Goal: Information Seeking & Learning: Compare options

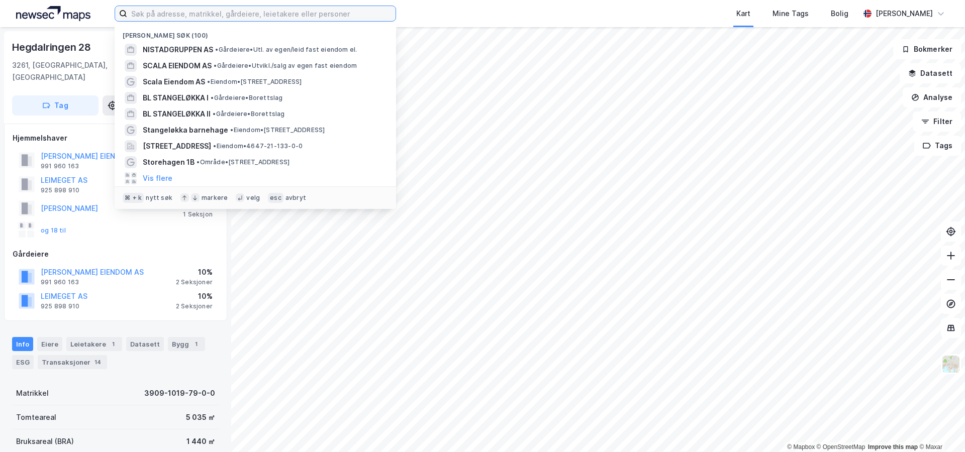
click at [261, 16] on input at bounding box center [261, 13] width 268 height 15
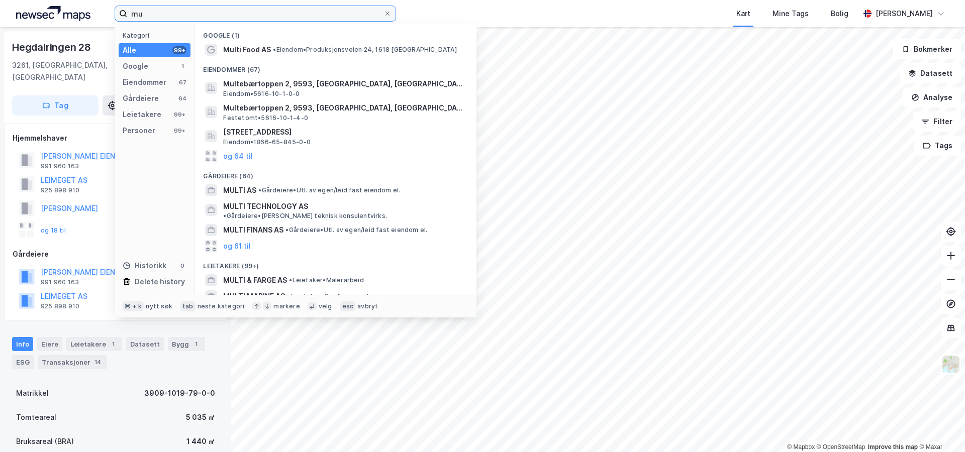
type input "m"
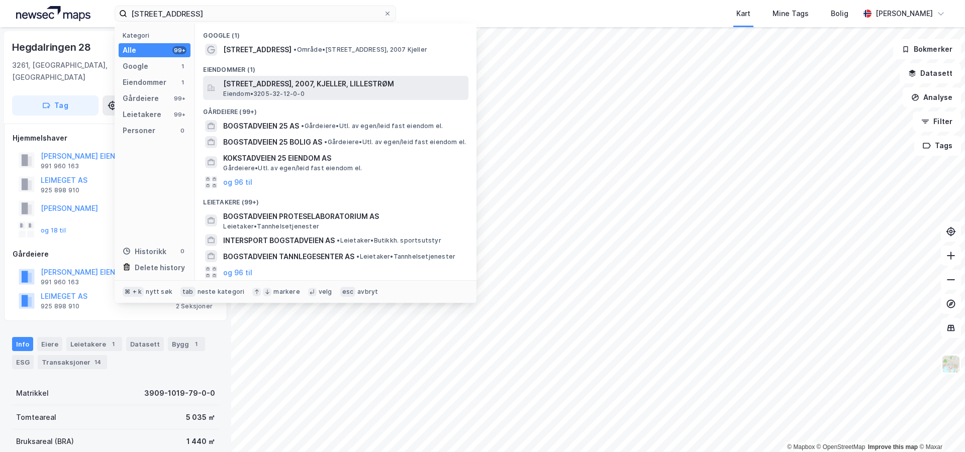
click at [287, 88] on span "[STREET_ADDRESS], 2007, KJELLER, LILLESTRØM" at bounding box center [343, 84] width 241 height 12
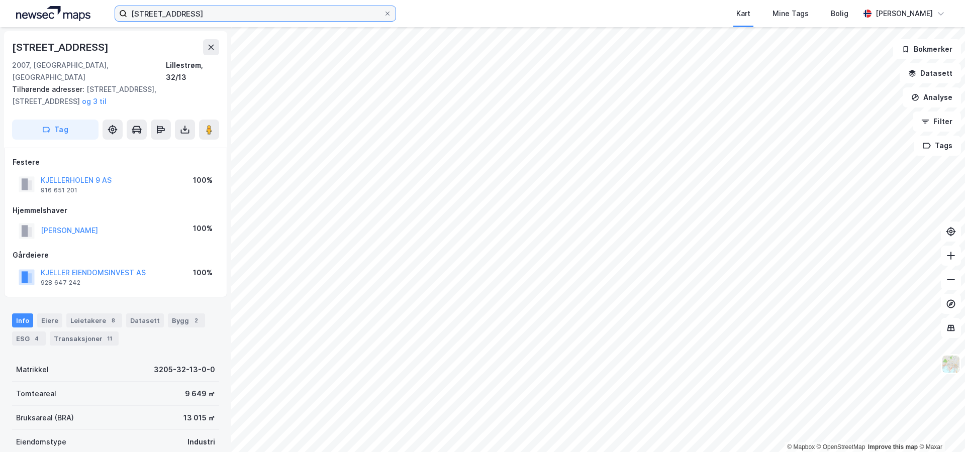
click at [196, 12] on input "jogstadveien 25" at bounding box center [255, 13] width 256 height 15
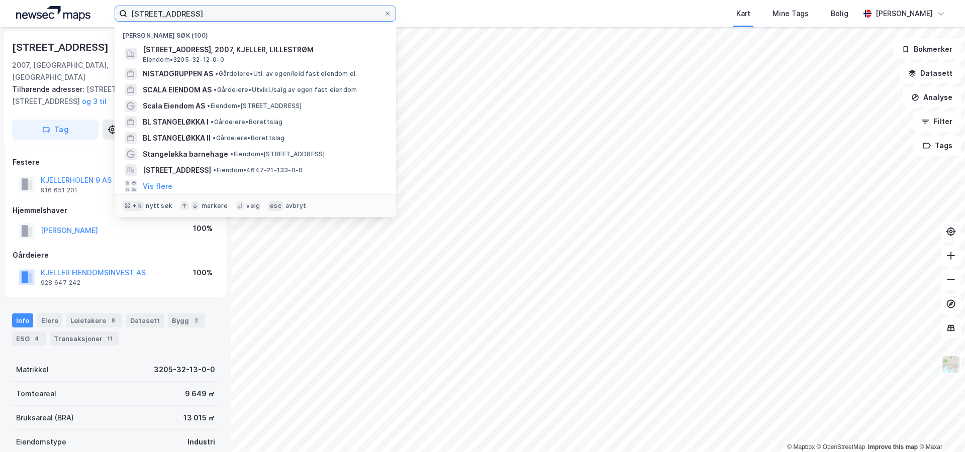
click at [196, 12] on input "jogstadveien 25" at bounding box center [255, 13] width 256 height 15
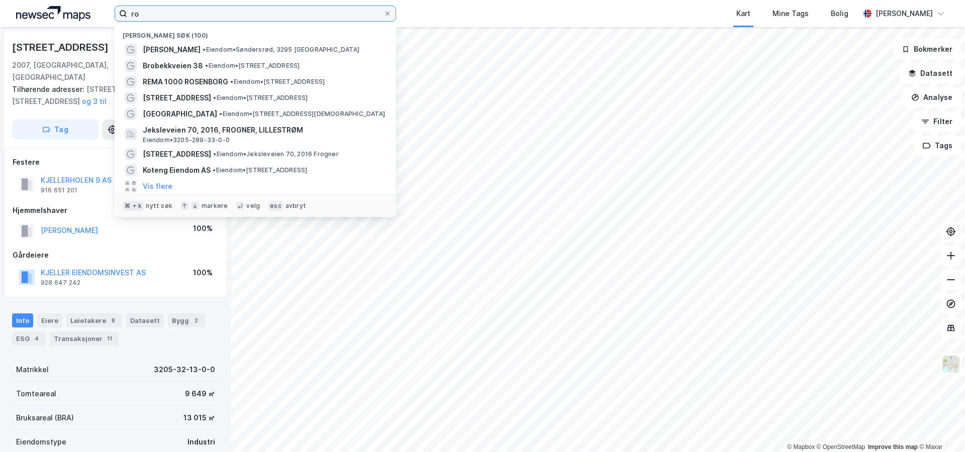
type input "r"
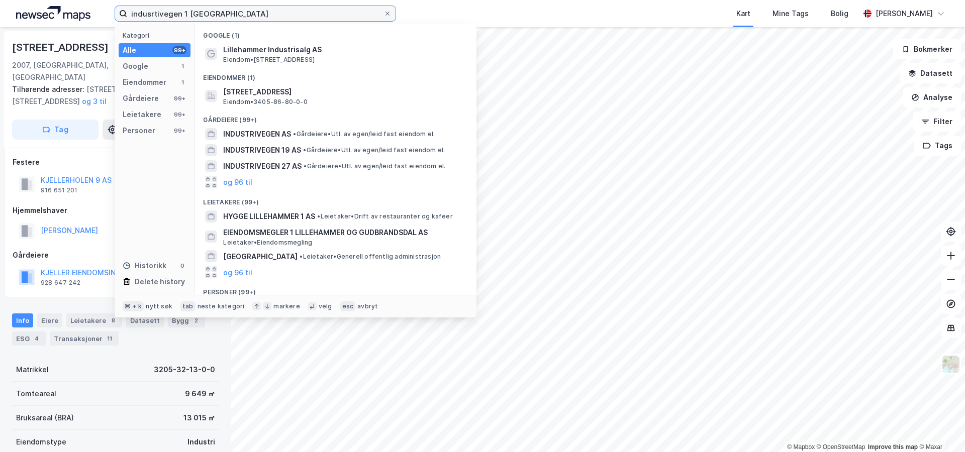
click at [155, 14] on input "indusrtivegen 1 lillehammer" at bounding box center [255, 13] width 256 height 15
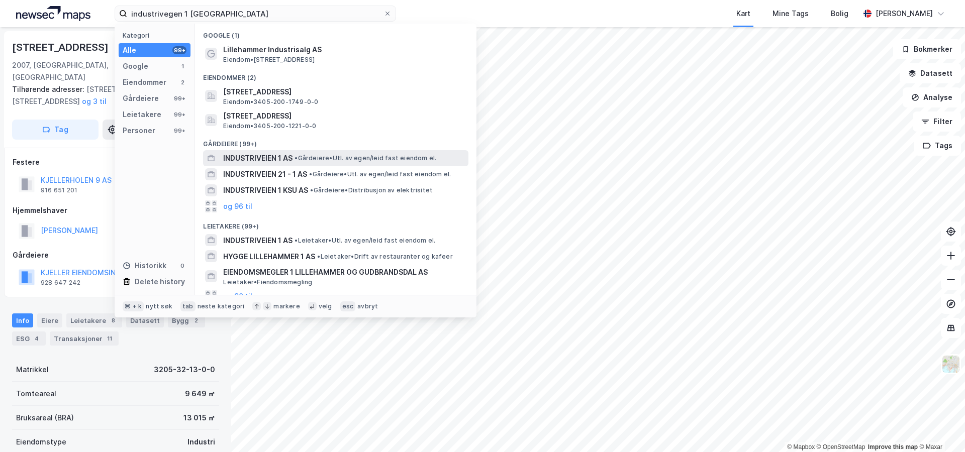
click at [350, 157] on span "• Gårdeiere • Utl. av egen/leid fast eiendom el." at bounding box center [366, 158] width 142 height 8
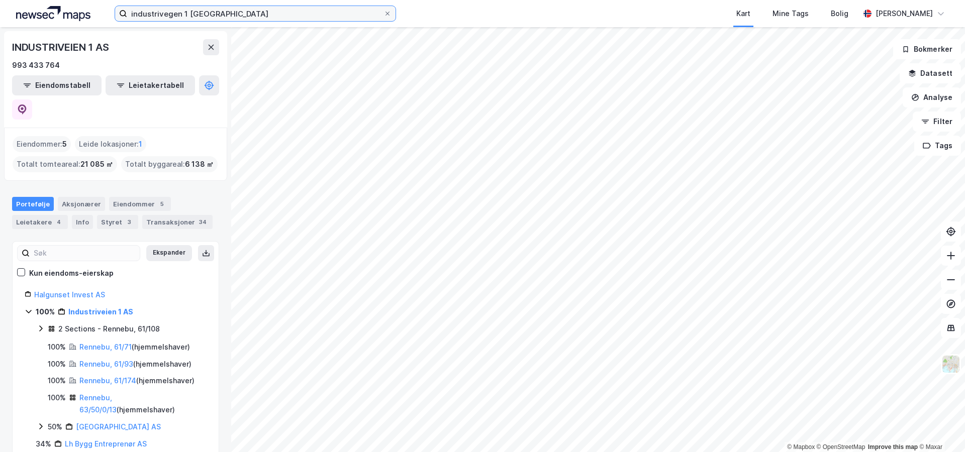
click at [241, 17] on input "industrivegen 1 lillehammer" at bounding box center [255, 13] width 256 height 15
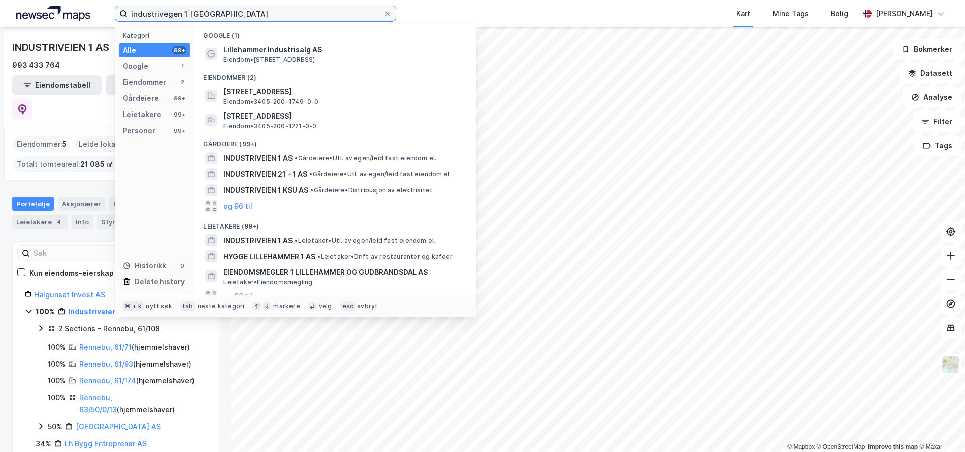
click at [172, 14] on input "industrivegen 1 lillehammer" at bounding box center [255, 13] width 256 height 15
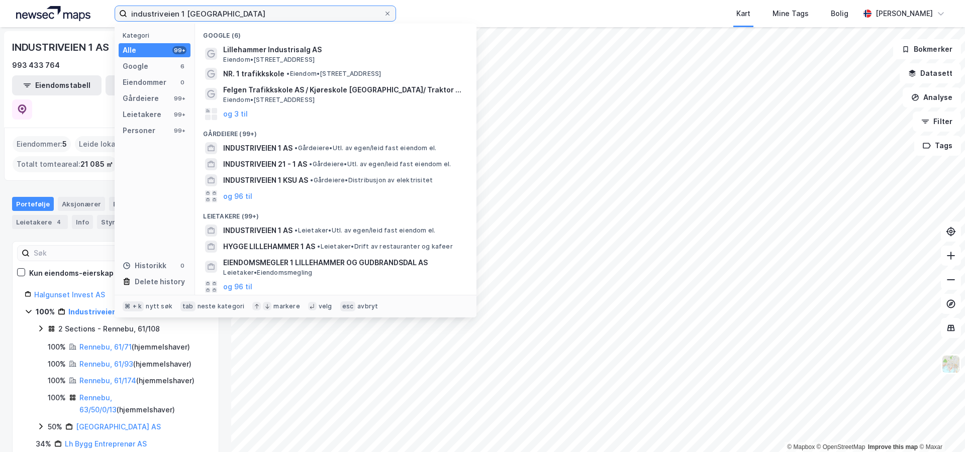
click at [250, 16] on input "industriveien 1 lillehammer" at bounding box center [255, 13] width 256 height 15
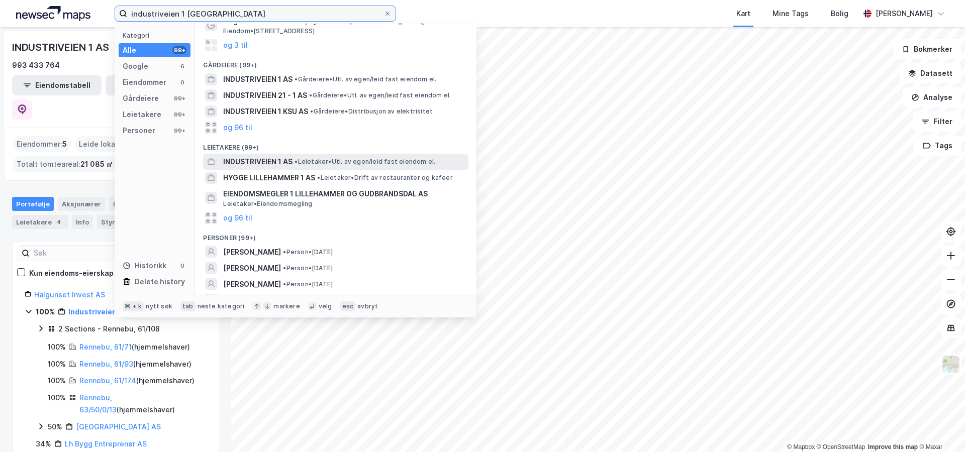
scroll to position [82, 0]
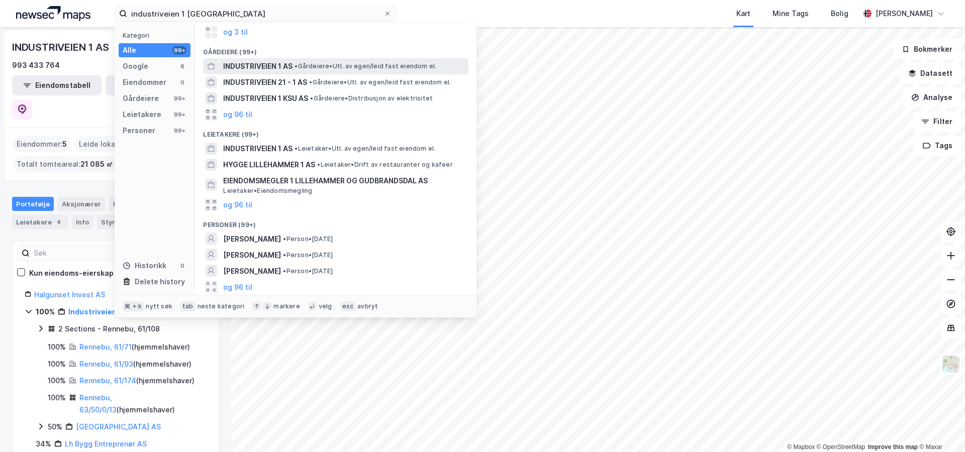
click at [334, 71] on div "INDUSTRIVEIEN 1 AS • Gårdeiere • Utl. av egen/leid fast eiendom el." at bounding box center [344, 66] width 243 height 12
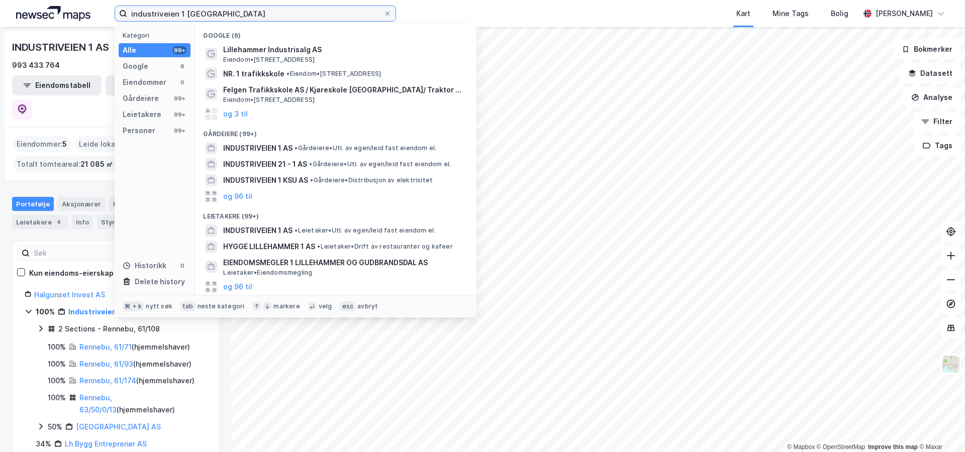
click at [205, 14] on input "industriveien 1 lillehammer" at bounding box center [255, 13] width 256 height 15
click at [205, 15] on input "industriveien 1 lillehammer" at bounding box center [255, 13] width 256 height 15
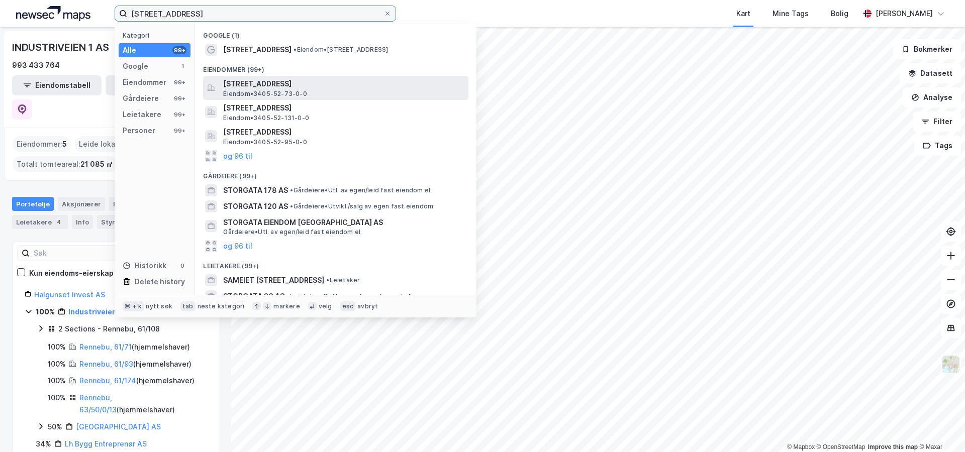
type input "storgata 170 lillehammer"
click at [264, 87] on span "[STREET_ADDRESS]" at bounding box center [343, 84] width 241 height 12
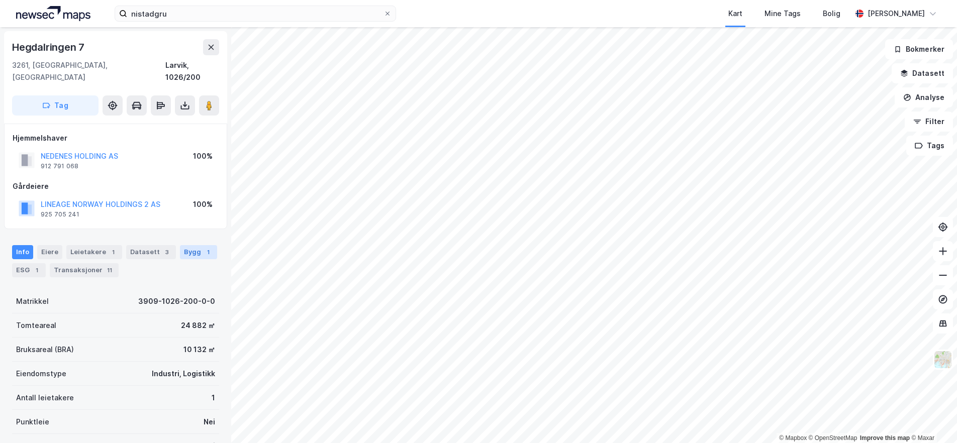
click at [194, 245] on div "Bygg 1" at bounding box center [198, 252] width 37 height 14
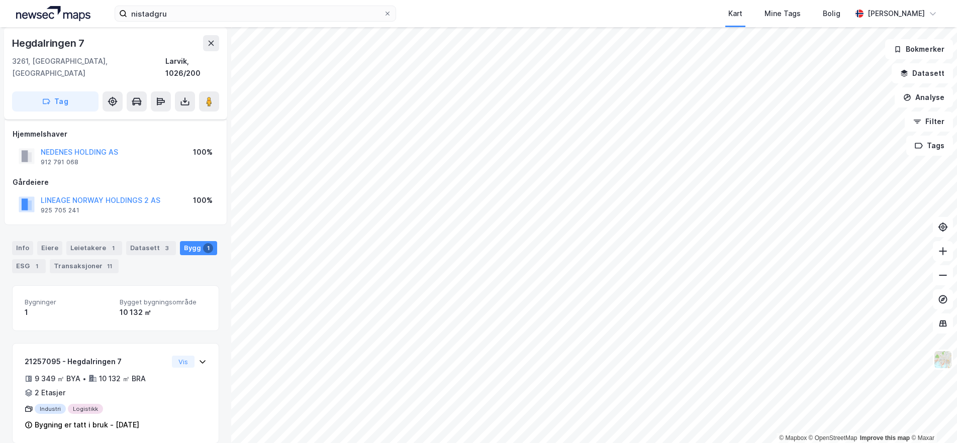
scroll to position [5, 0]
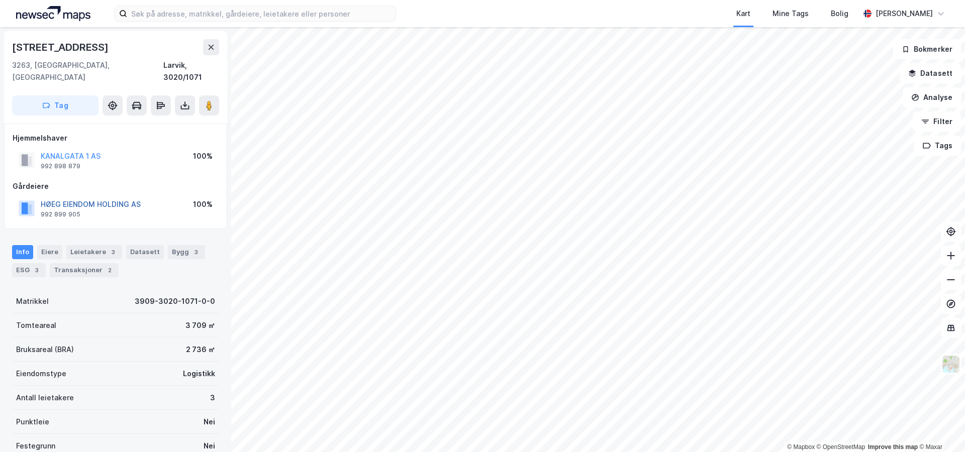
click at [0, 0] on button "HØEG EIENDOM HOLDING AS" at bounding box center [0, 0] width 0 height 0
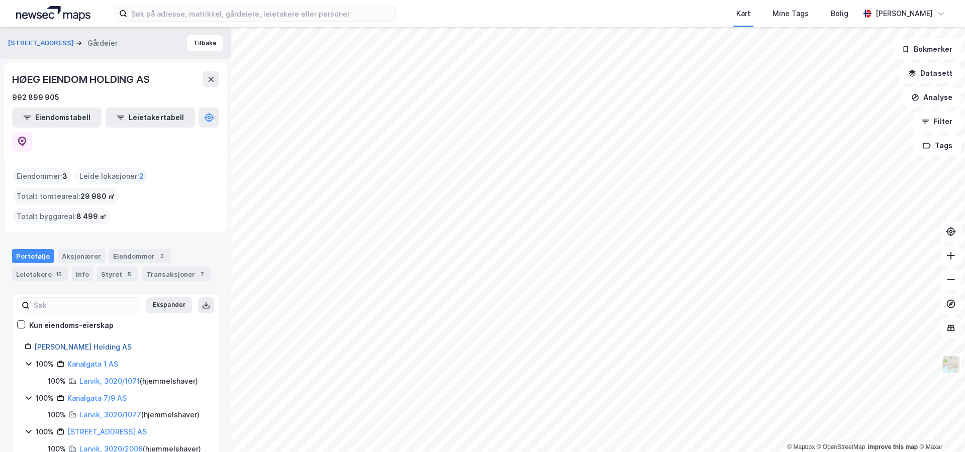
click at [89, 343] on link "[PERSON_NAME] Holding AS" at bounding box center [83, 347] width 98 height 9
click at [97, 343] on link "[PERSON_NAME] Holding AS" at bounding box center [83, 347] width 98 height 9
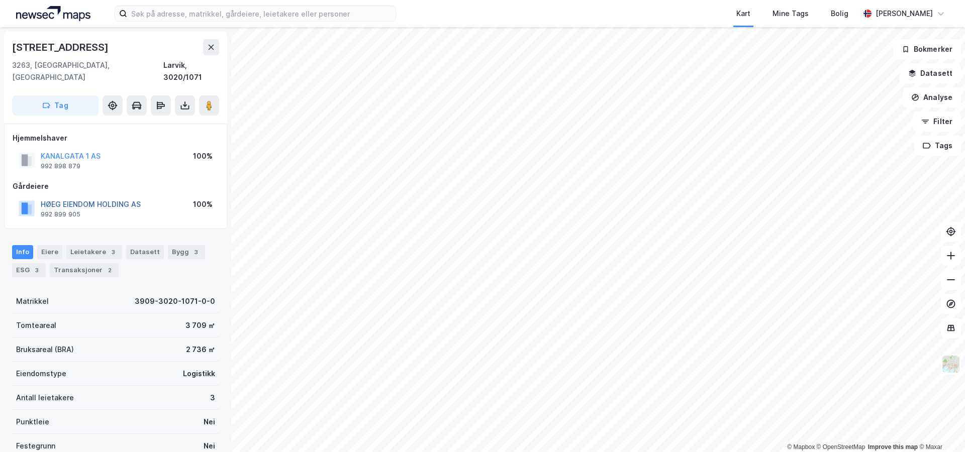
click at [0, 0] on button "HØEG EIENDOM HOLDING AS" at bounding box center [0, 0] width 0 height 0
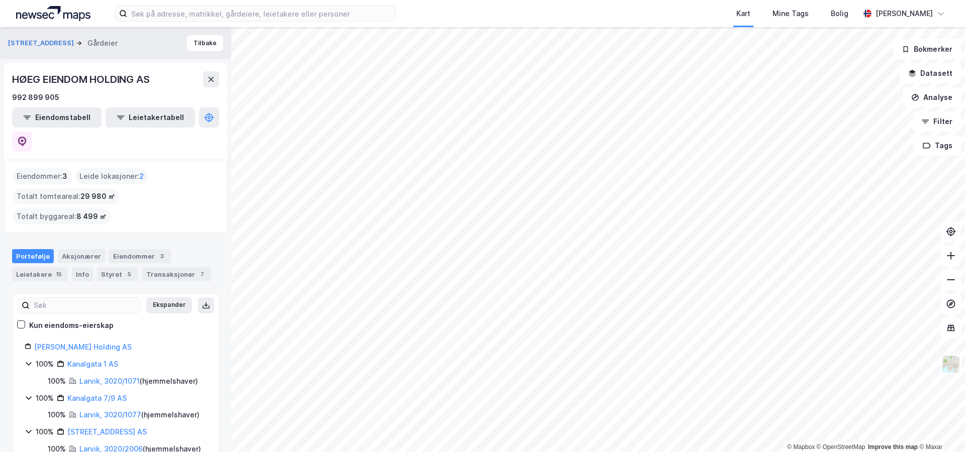
click at [444, 25] on div "Kart Mine Tags Bolig [PERSON_NAME] © Mapbox © OpenStreetMap Improve this map © …" at bounding box center [482, 226] width 965 height 452
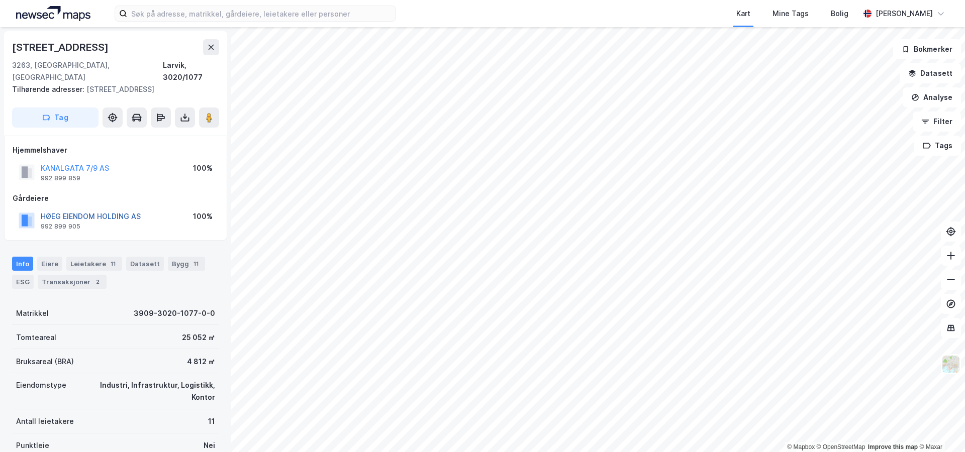
click at [0, 0] on button "HØEG EIENDOM HOLDING AS" at bounding box center [0, 0] width 0 height 0
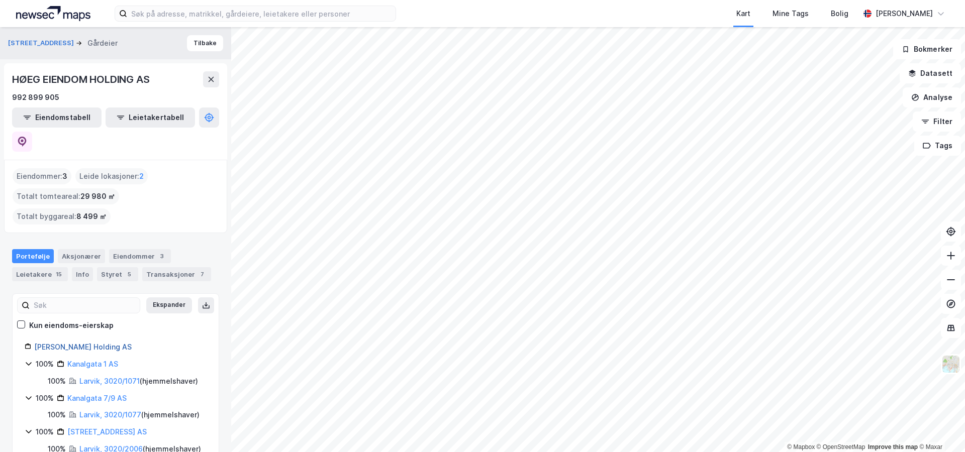
click at [100, 343] on link "[PERSON_NAME] Holding AS" at bounding box center [83, 347] width 98 height 9
click at [27, 137] on icon at bounding box center [22, 142] width 10 height 10
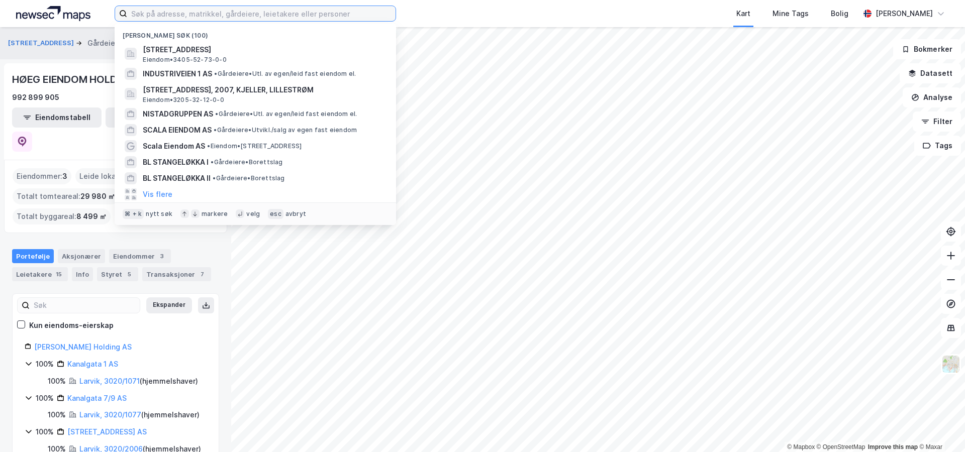
click at [283, 14] on input at bounding box center [261, 13] width 268 height 15
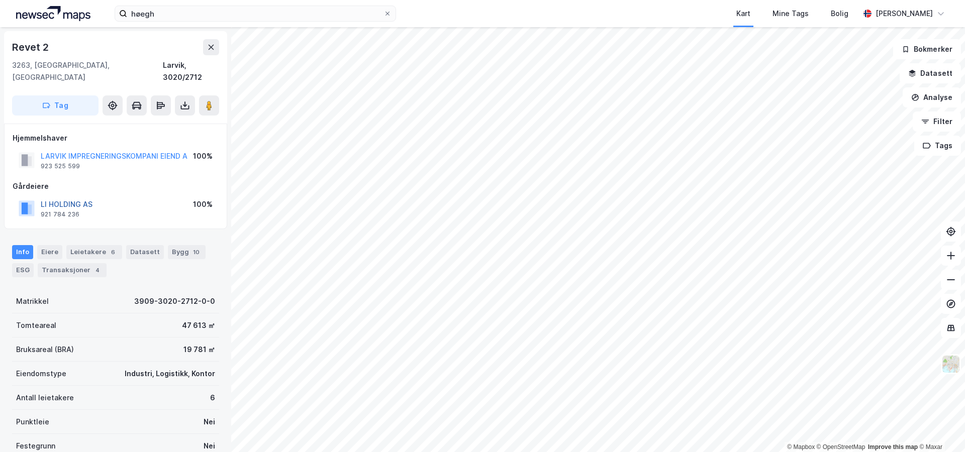
click at [0, 0] on button "LI HOLDING AS" at bounding box center [0, 0] width 0 height 0
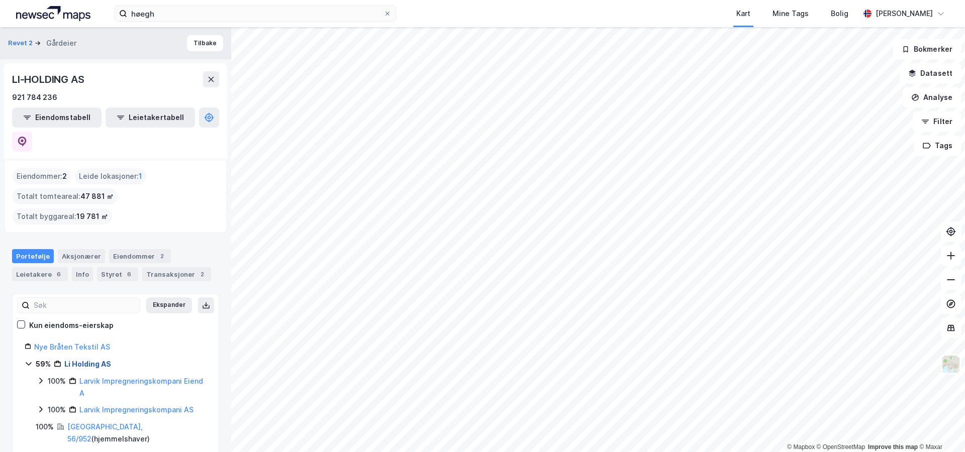
click at [98, 360] on link "Li Holding AS" at bounding box center [87, 364] width 47 height 9
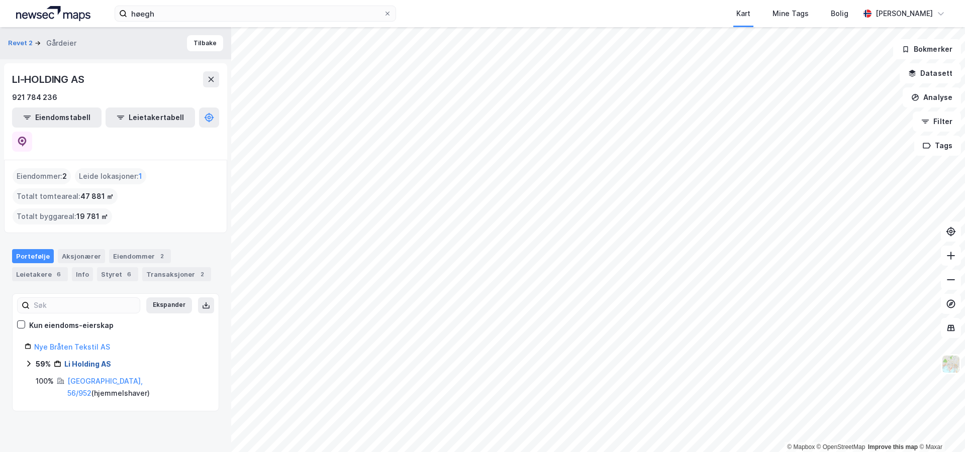
click at [99, 360] on link "Li Holding AS" at bounding box center [87, 364] width 47 height 9
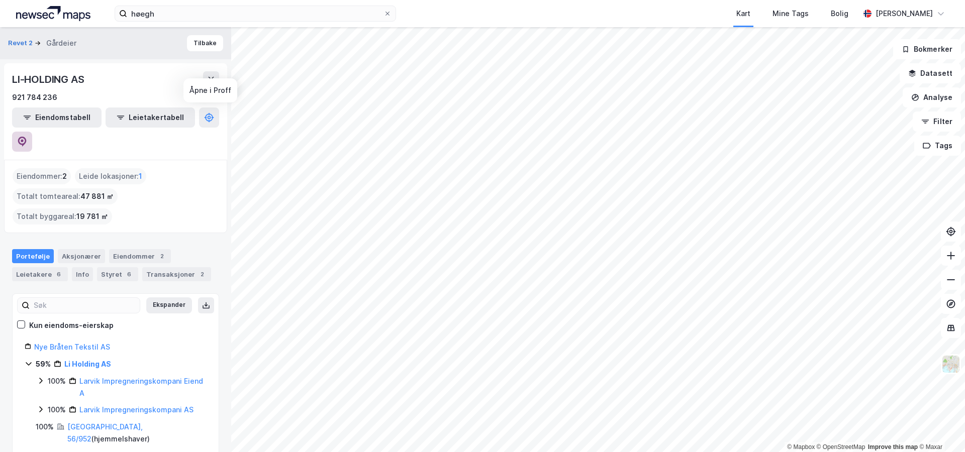
click at [32, 132] on button at bounding box center [22, 142] width 20 height 20
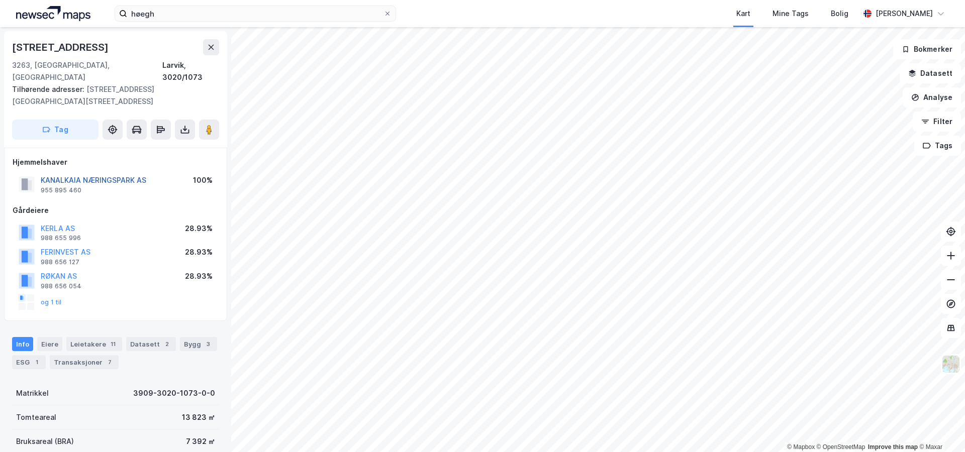
click at [0, 0] on button "KANALKAIA NÆRINGSPARK AS" at bounding box center [0, 0] width 0 height 0
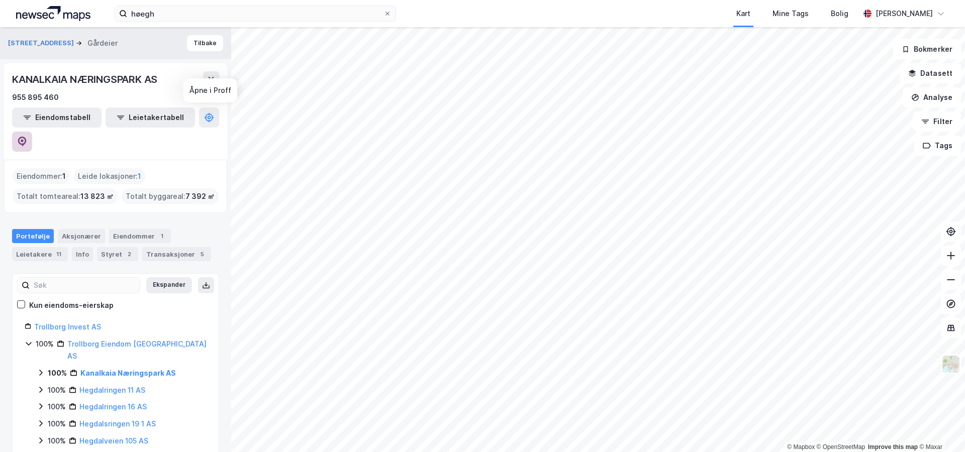
click at [27, 137] on icon at bounding box center [22, 142] width 10 height 10
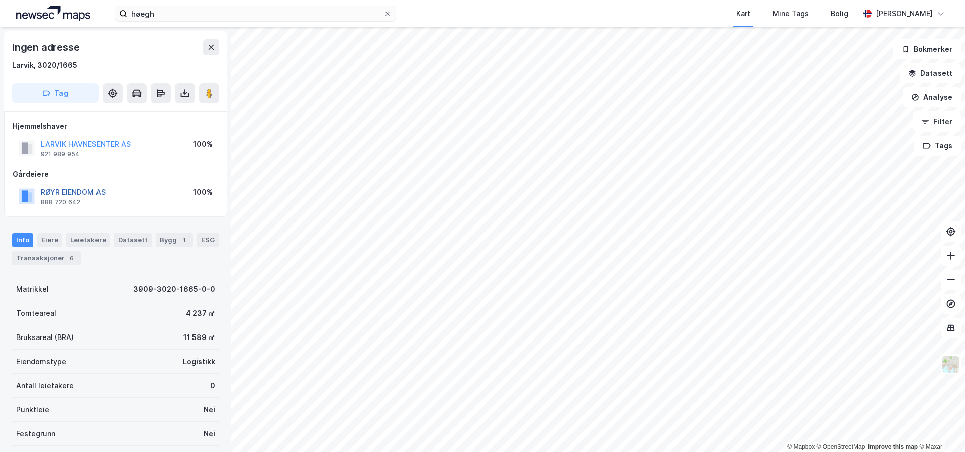
click at [0, 0] on button "RØYR EIENDOM AS" at bounding box center [0, 0] width 0 height 0
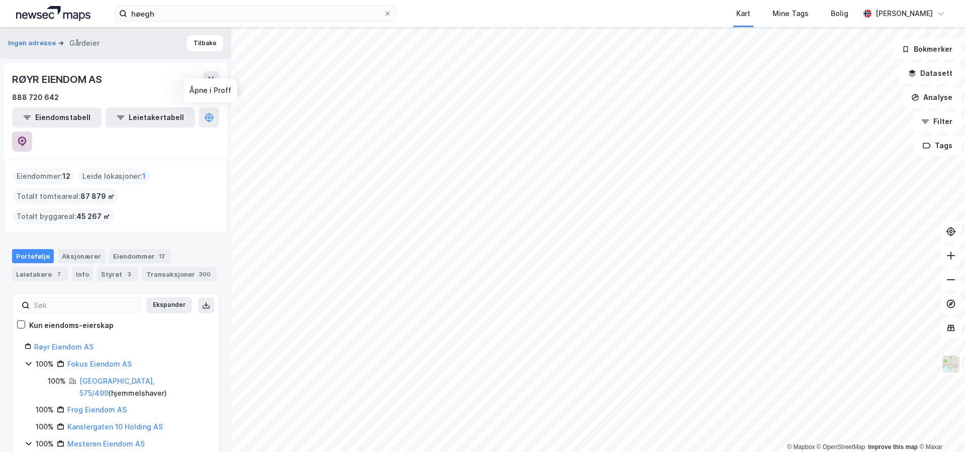
click at [27, 137] on icon at bounding box center [22, 142] width 10 height 10
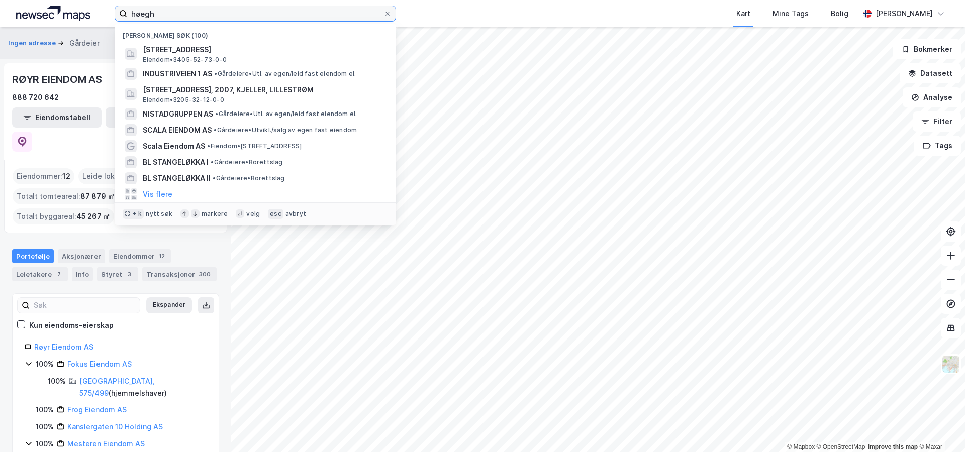
click at [167, 12] on input "høegh" at bounding box center [255, 13] width 256 height 15
paste input "[STREET_ADDRESS]"
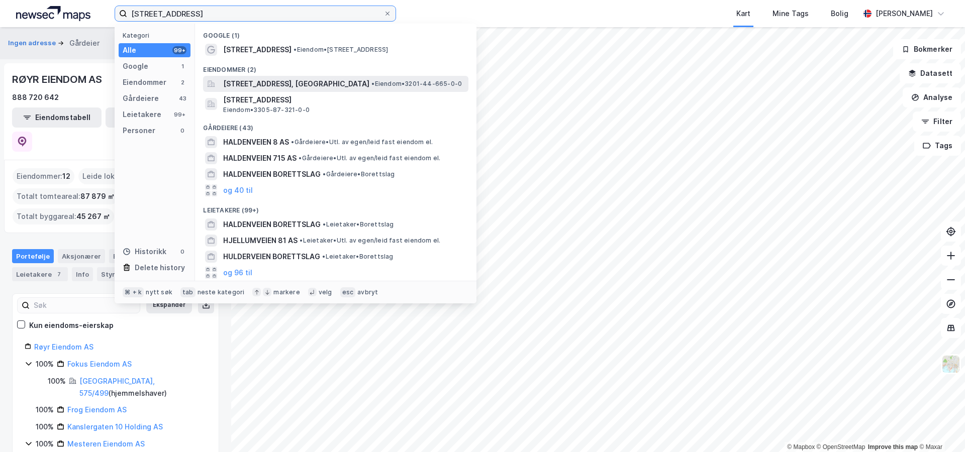
type input "[STREET_ADDRESS]"
click at [300, 80] on span "[STREET_ADDRESS], [GEOGRAPHIC_DATA]" at bounding box center [296, 84] width 146 height 12
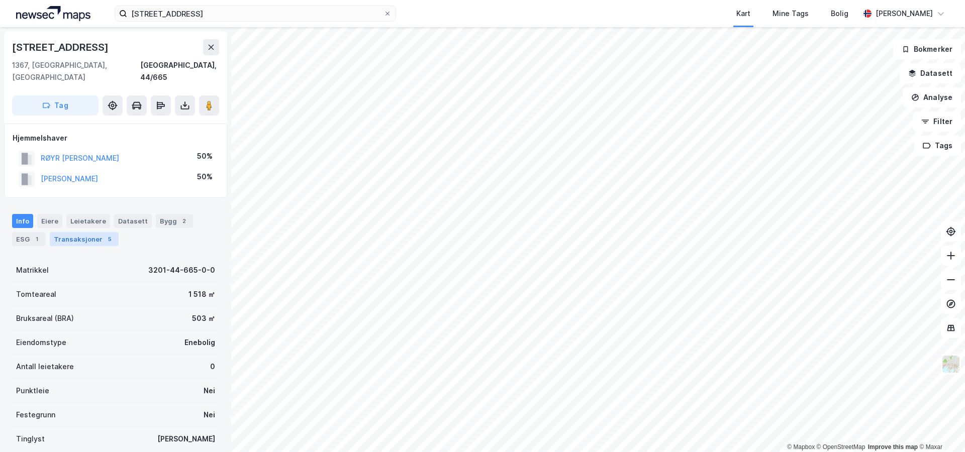
click at [105, 234] on div "5" at bounding box center [110, 239] width 10 height 10
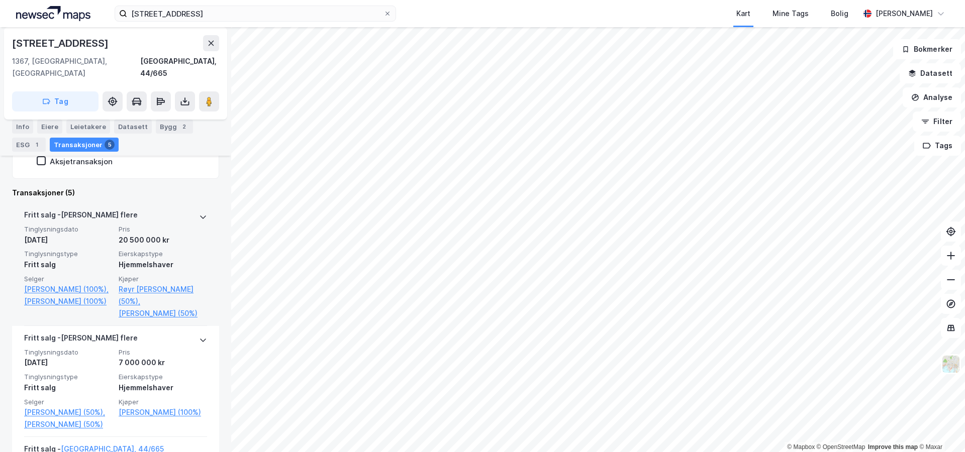
scroll to position [232, 0]
click at [169, 283] on link "Røyr [PERSON_NAME] (50%)," at bounding box center [163, 295] width 88 height 24
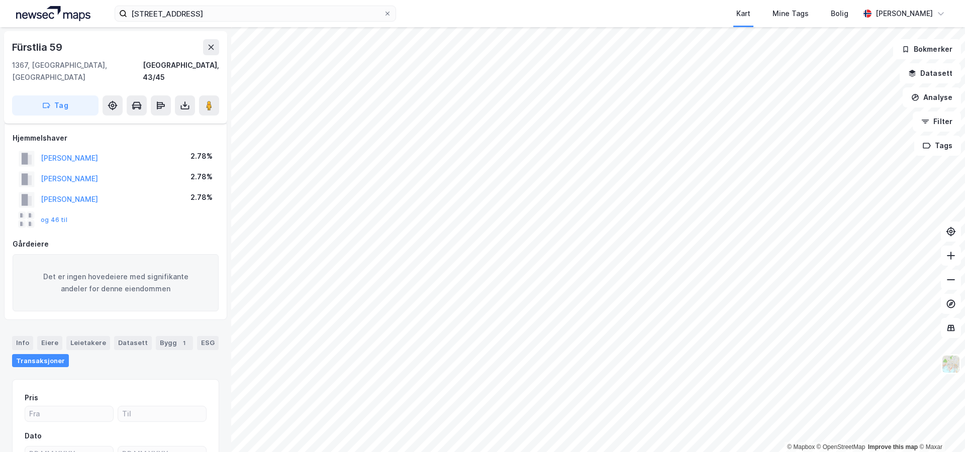
scroll to position [148, 0]
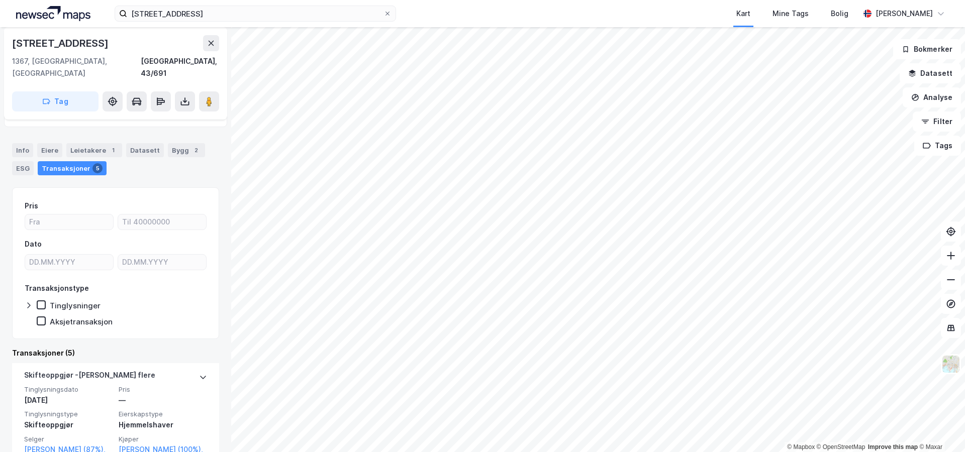
scroll to position [54, 0]
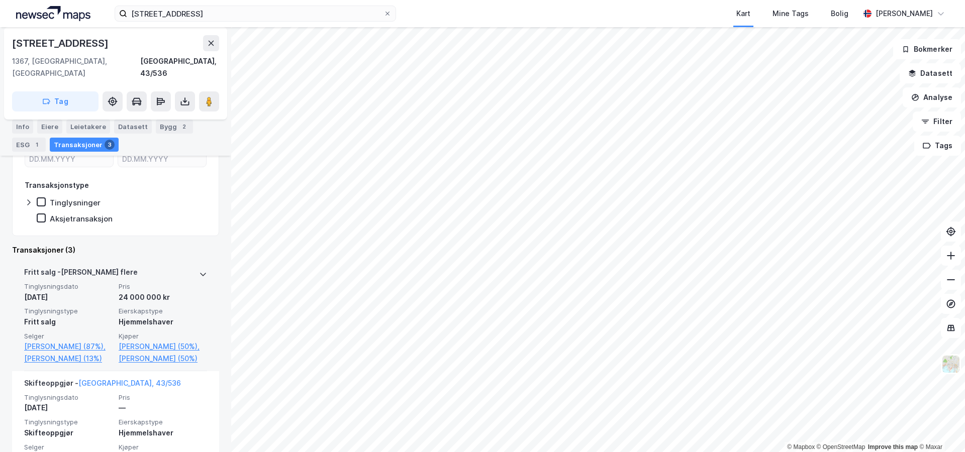
scroll to position [186, 0]
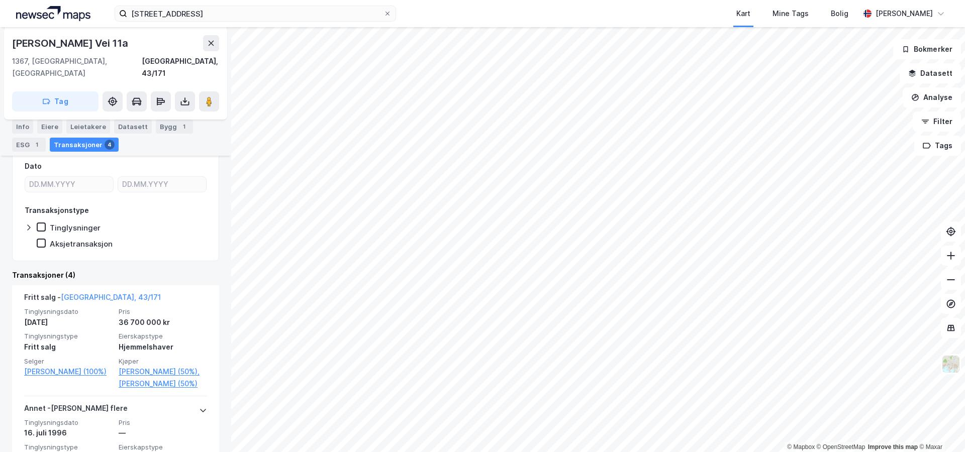
scroll to position [150, 0]
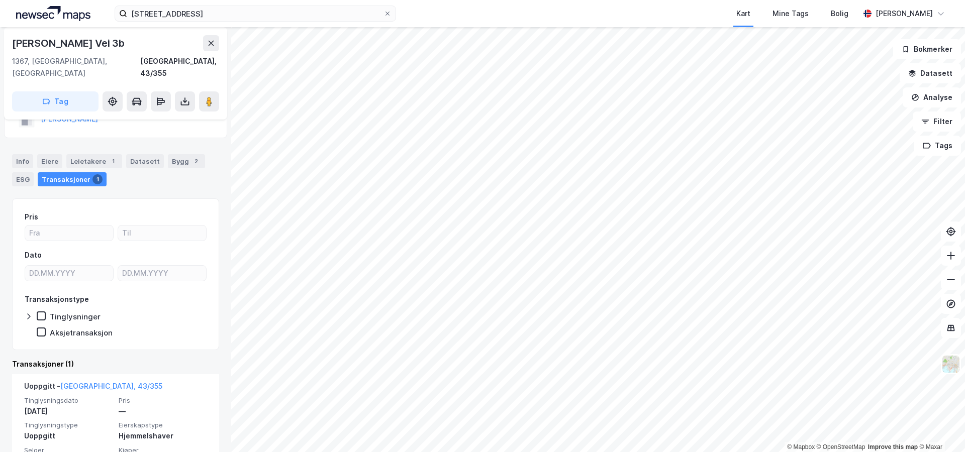
scroll to position [59, 0]
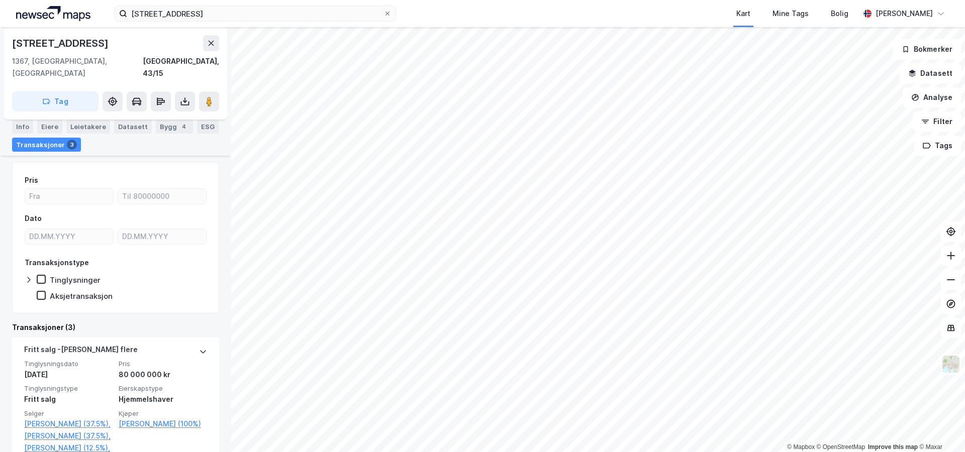
scroll to position [78, 0]
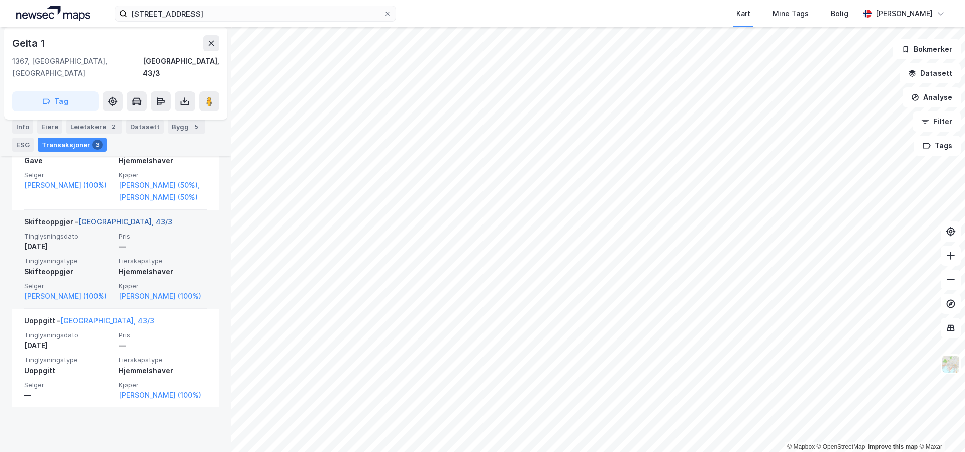
scroll to position [339, 0]
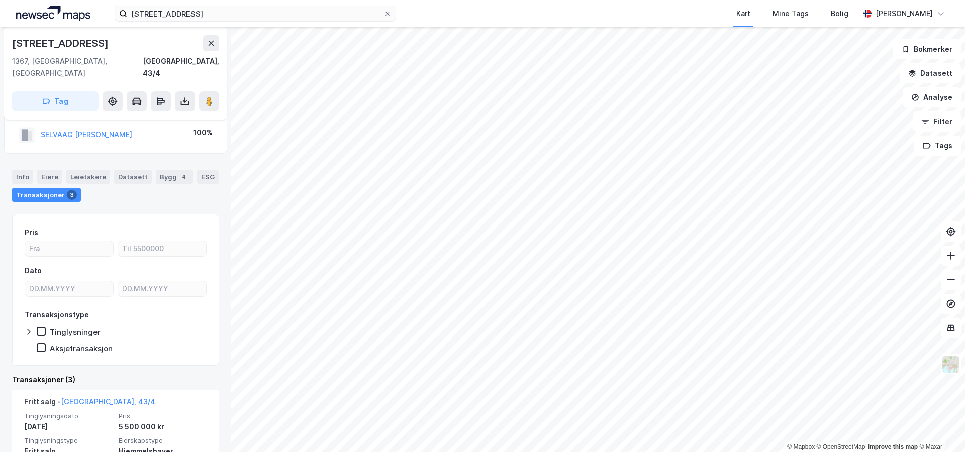
scroll to position [108, 0]
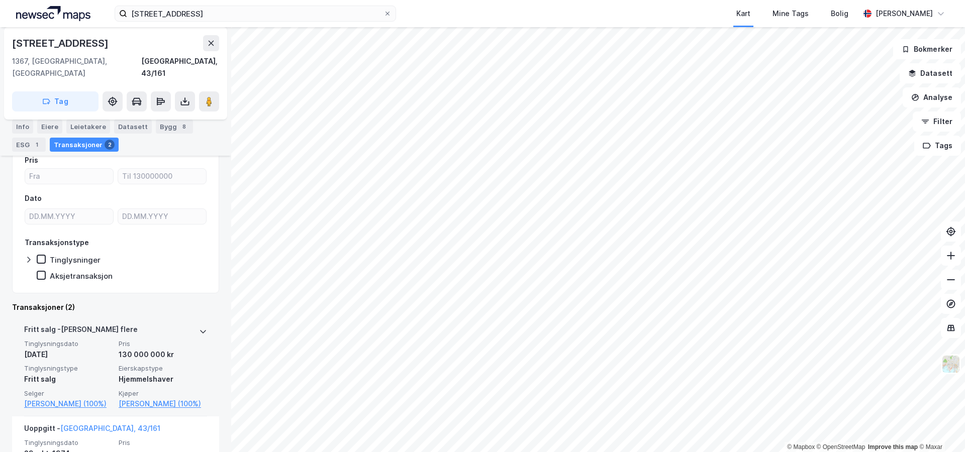
scroll to position [97, 0]
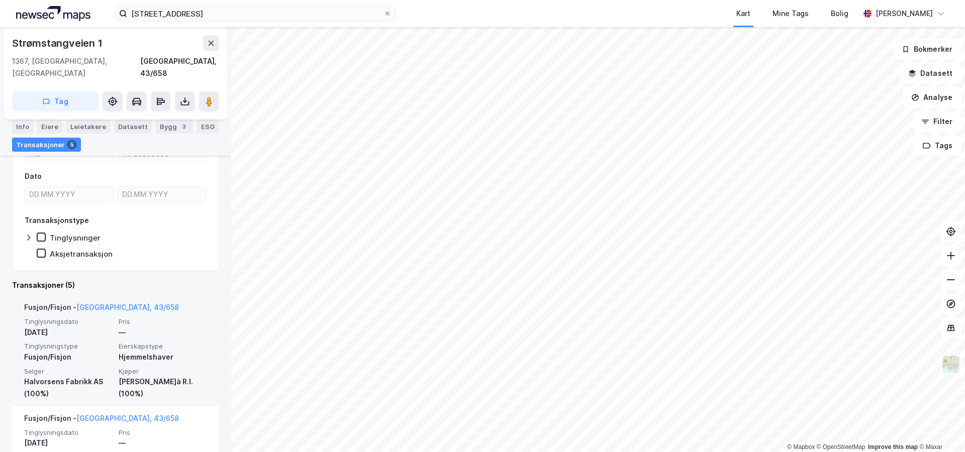
scroll to position [142, 0]
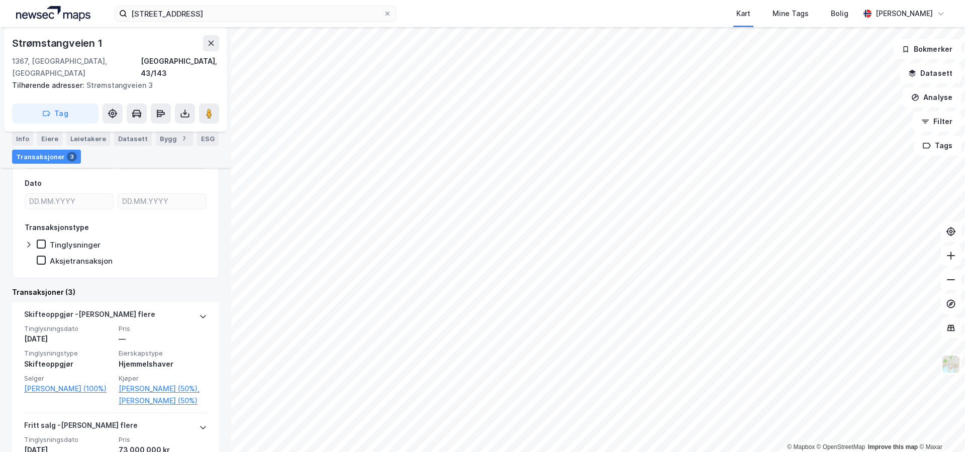
scroll to position [124, 0]
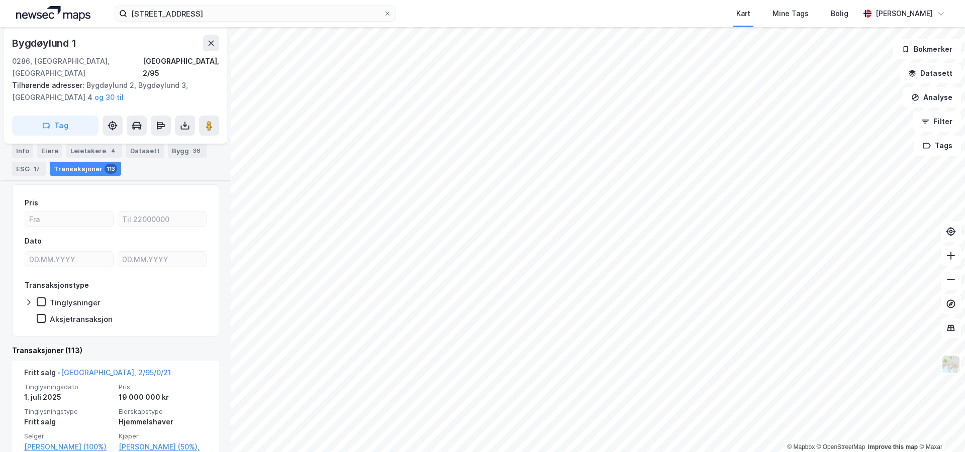
scroll to position [186, 0]
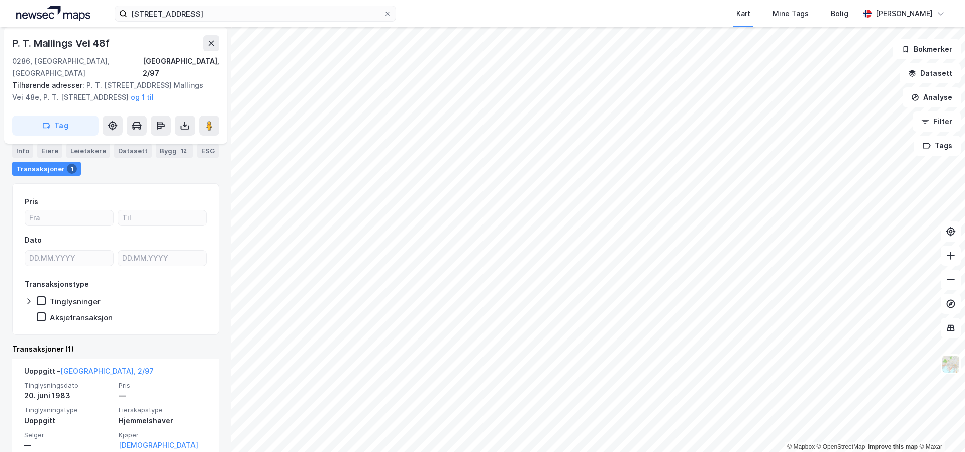
scroll to position [96, 0]
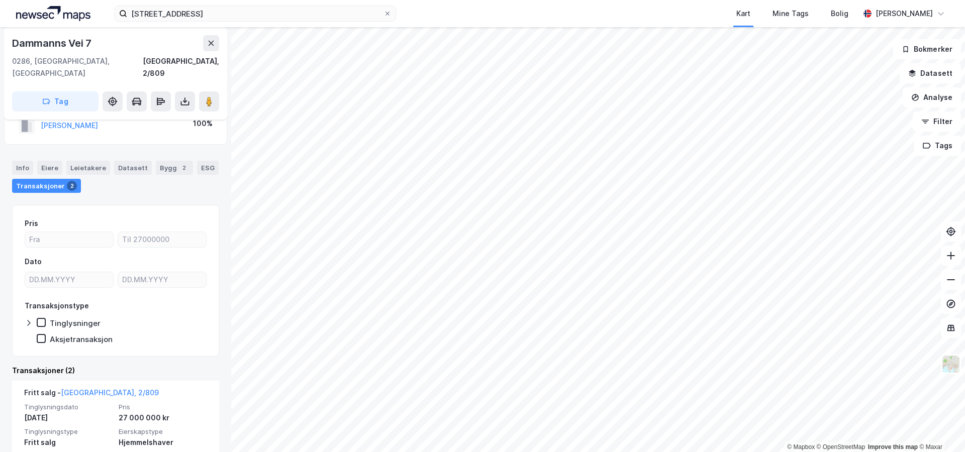
scroll to position [42, 0]
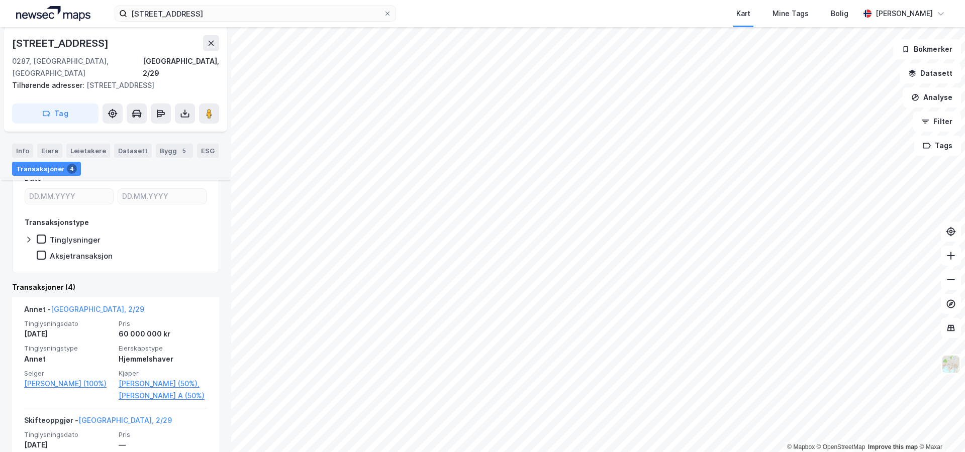
scroll to position [149, 0]
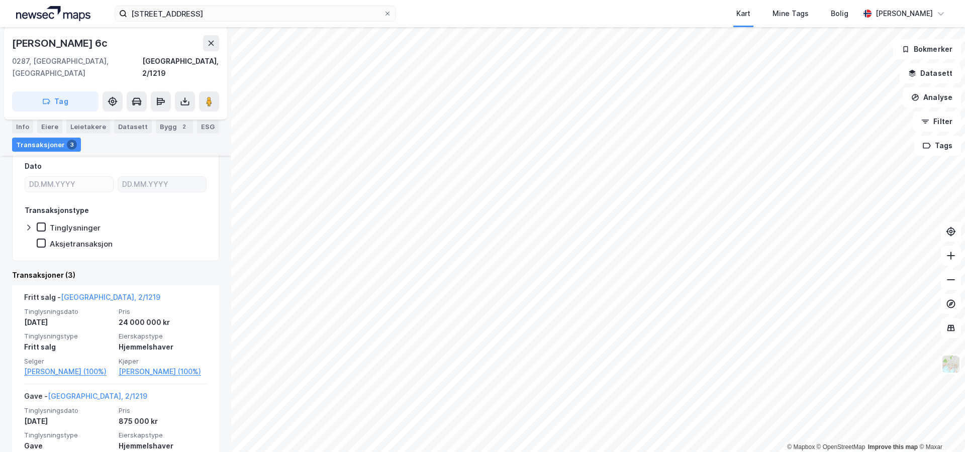
scroll to position [161, 0]
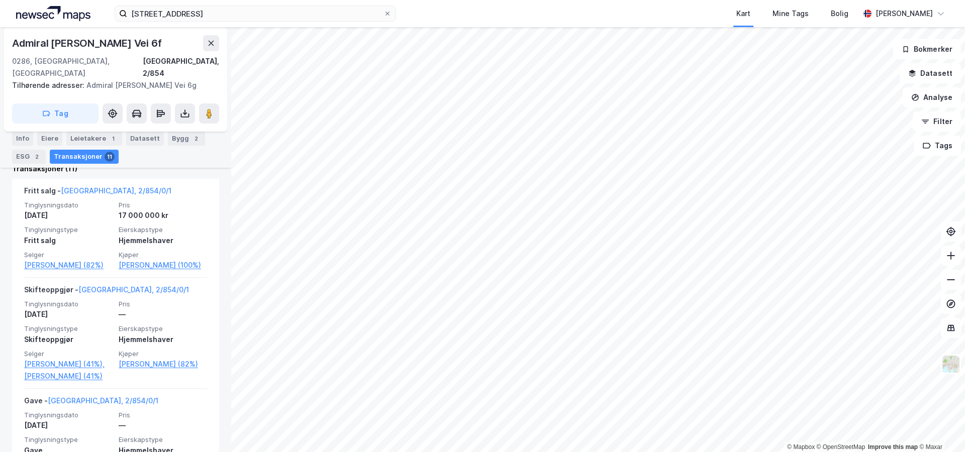
scroll to position [278, 0]
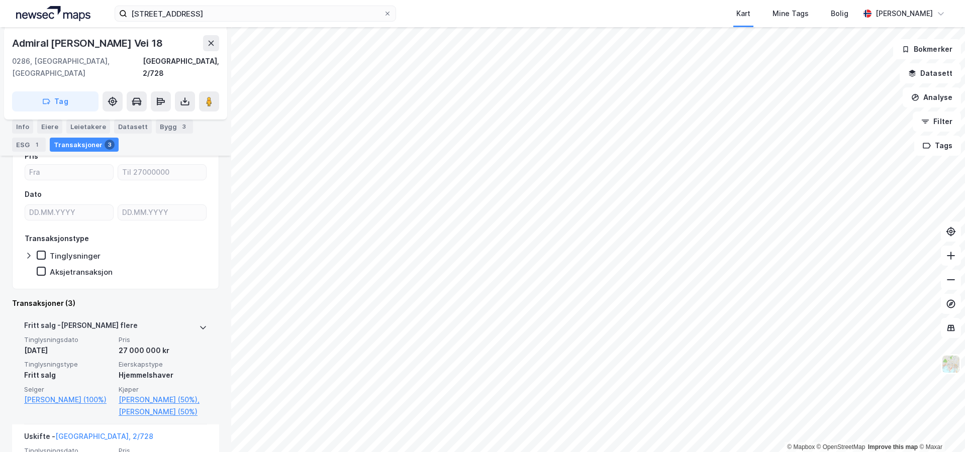
scroll to position [123, 0]
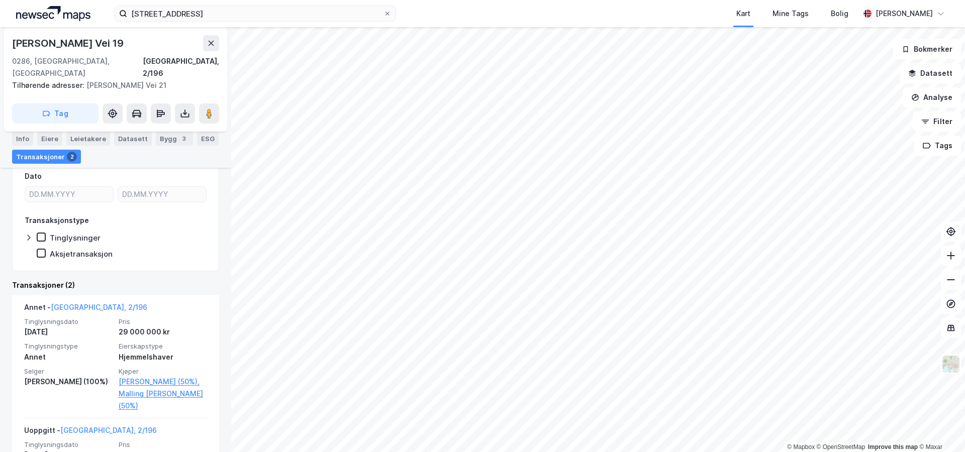
scroll to position [153, 0]
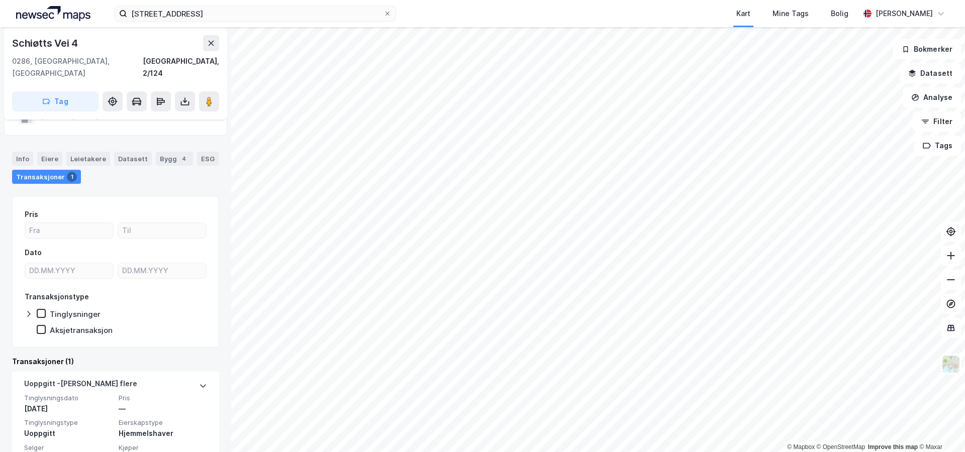
scroll to position [60, 0]
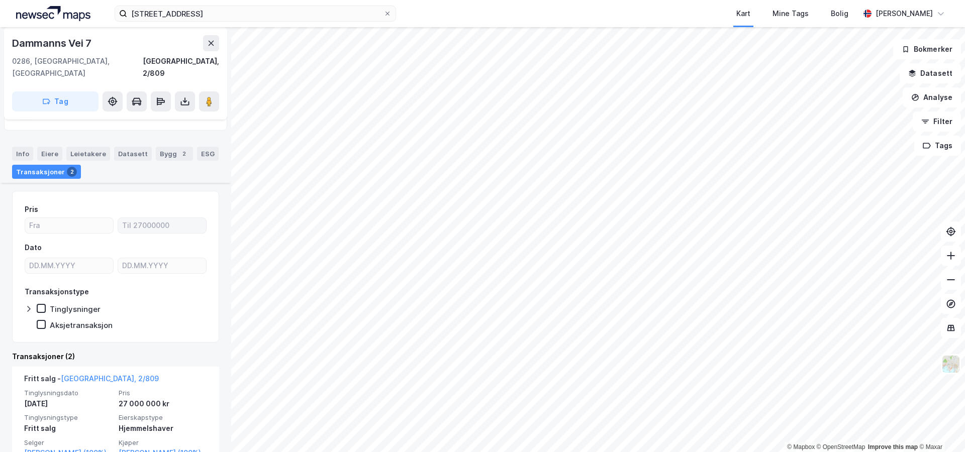
scroll to position [141, 0]
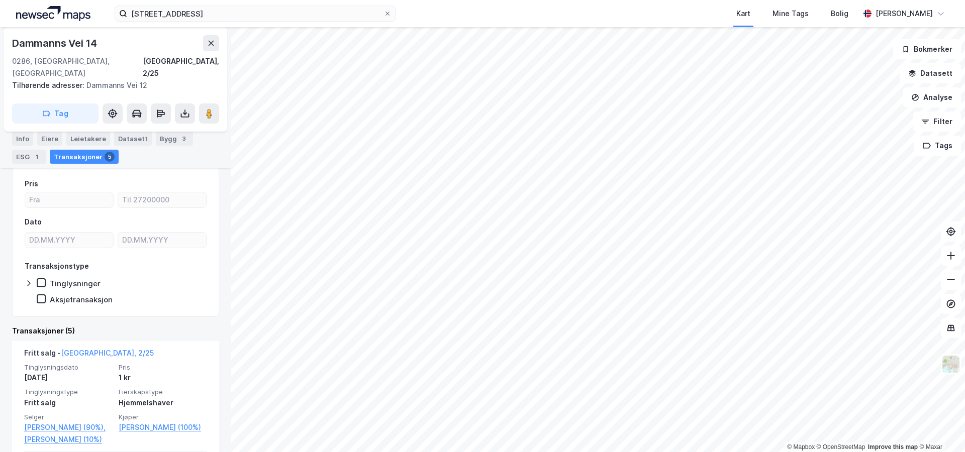
scroll to position [85, 0]
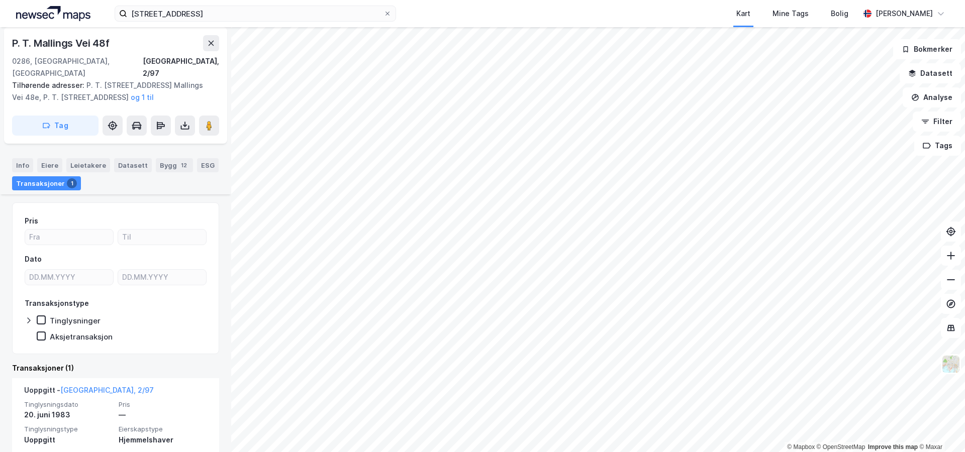
scroll to position [96, 0]
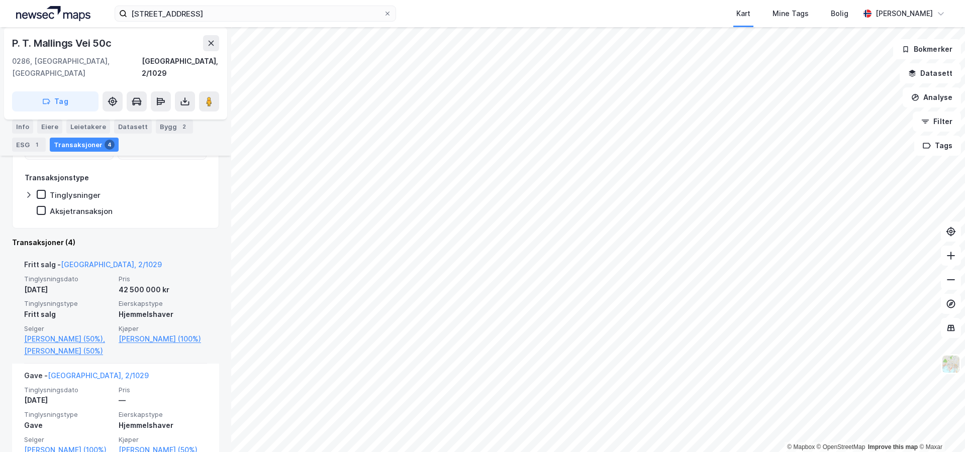
scroll to position [164, 0]
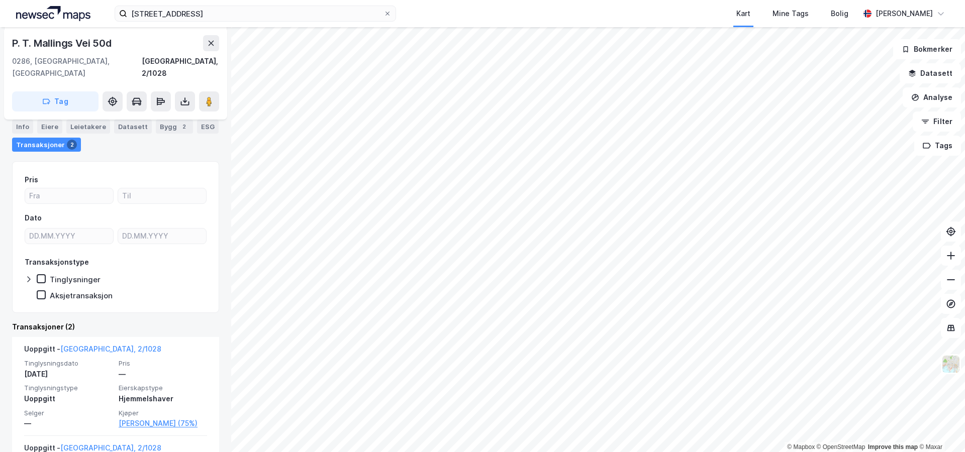
scroll to position [169, 0]
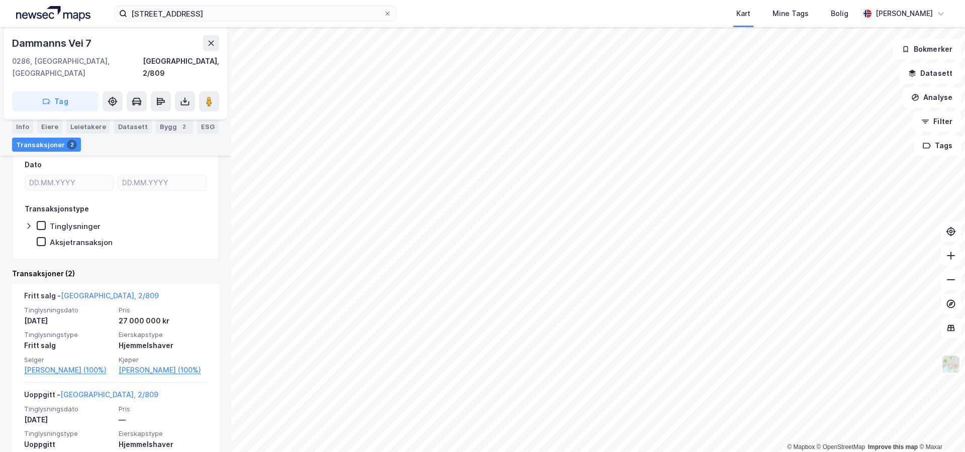
scroll to position [154, 0]
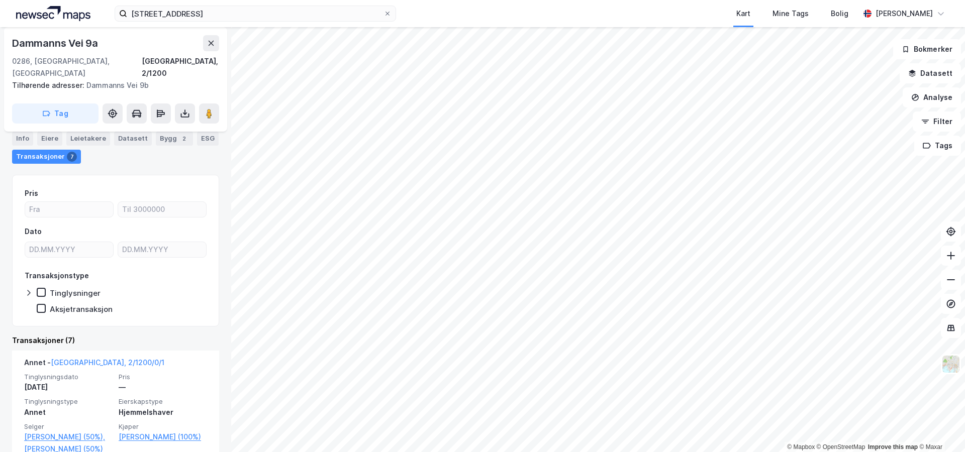
scroll to position [171, 0]
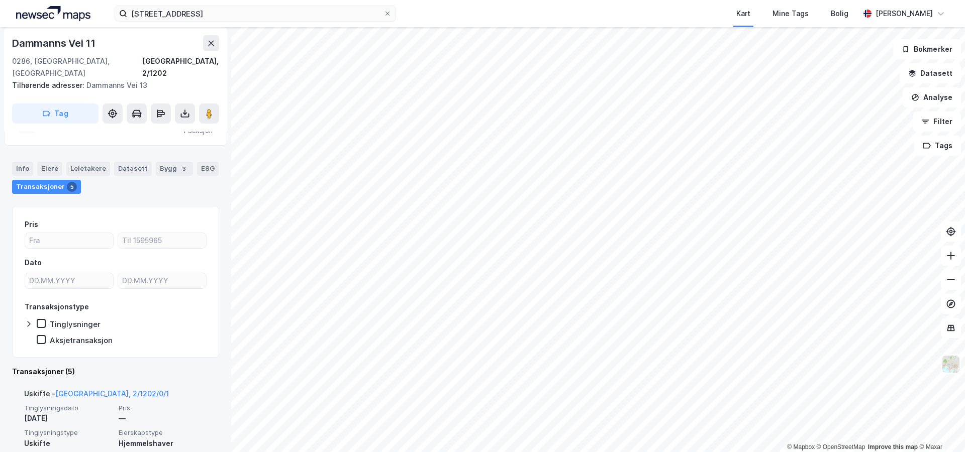
scroll to position [153, 0]
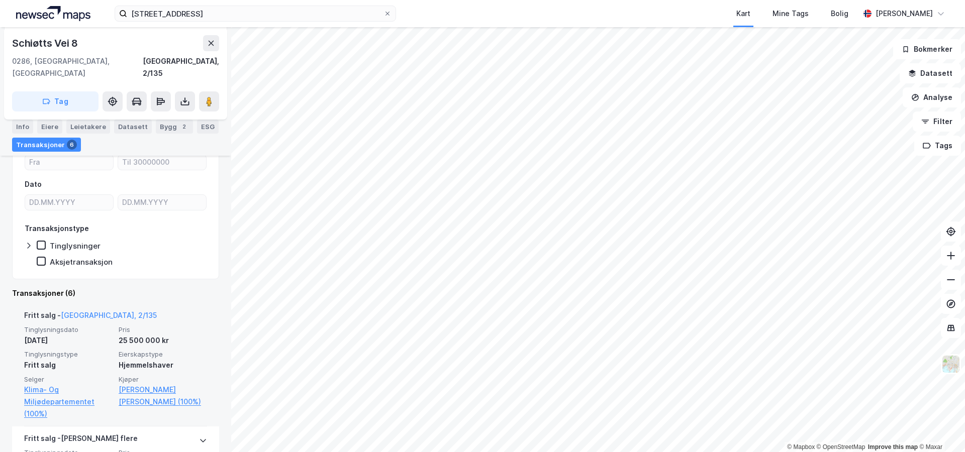
scroll to position [147, 0]
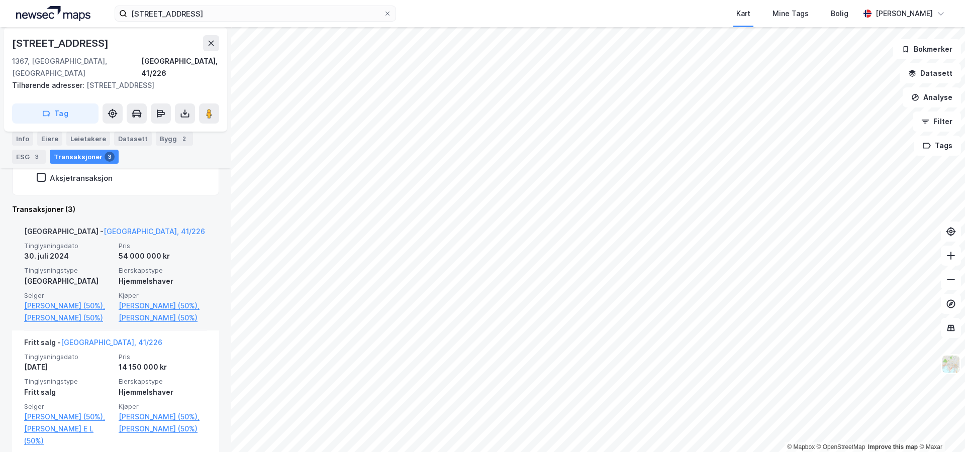
scroll to position [258, 0]
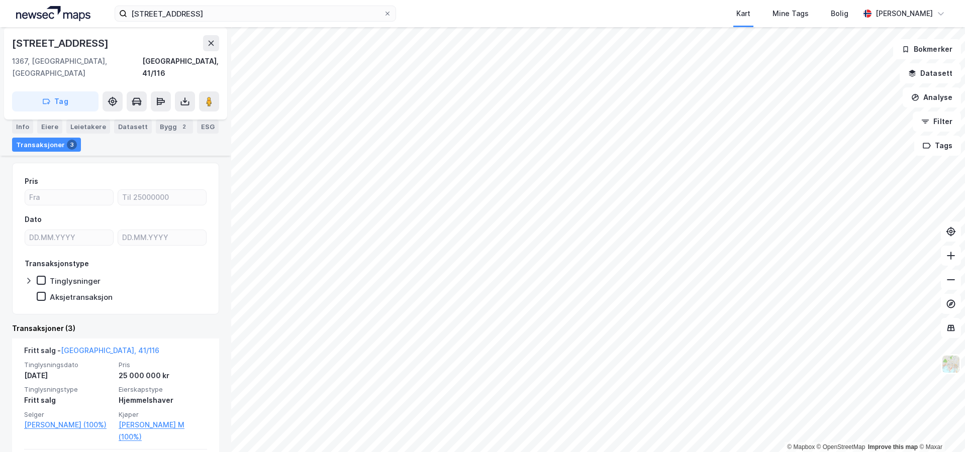
scroll to position [124, 0]
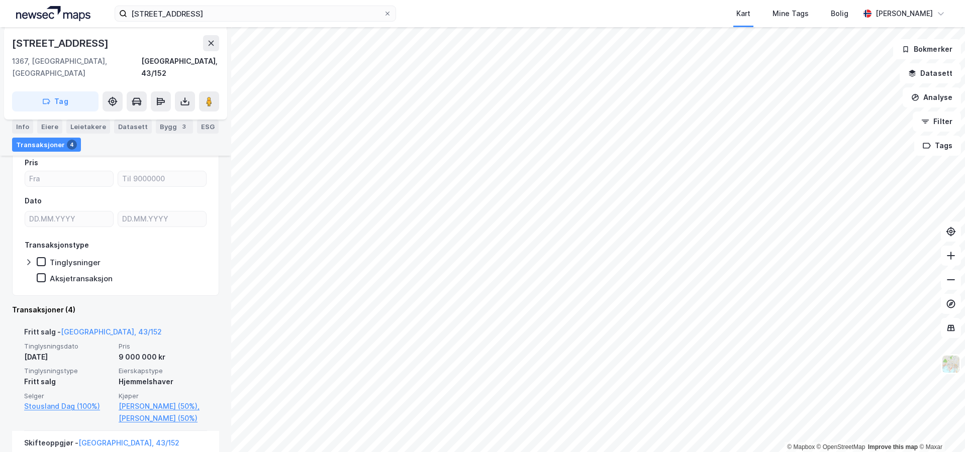
scroll to position [115, 0]
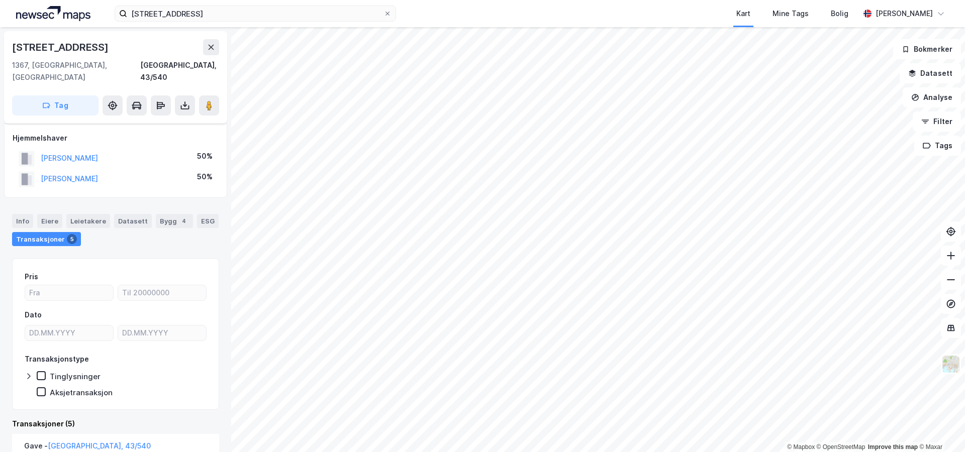
scroll to position [198, 0]
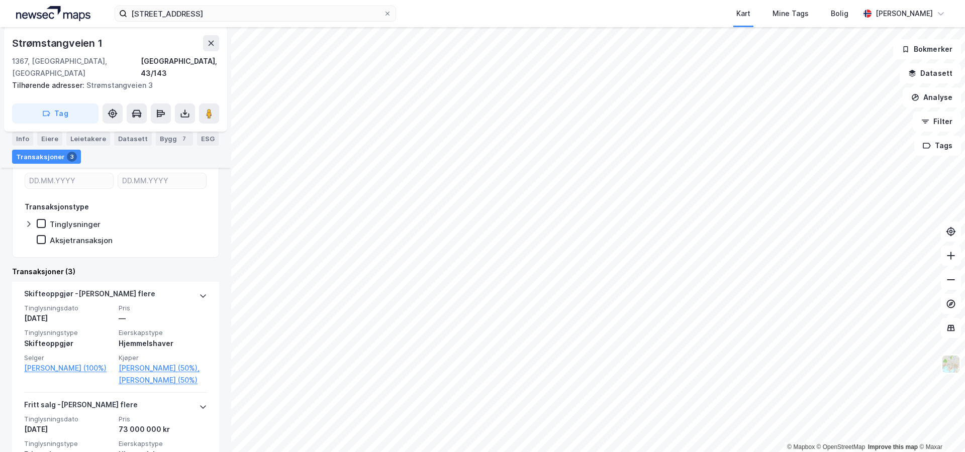
scroll to position [178, 0]
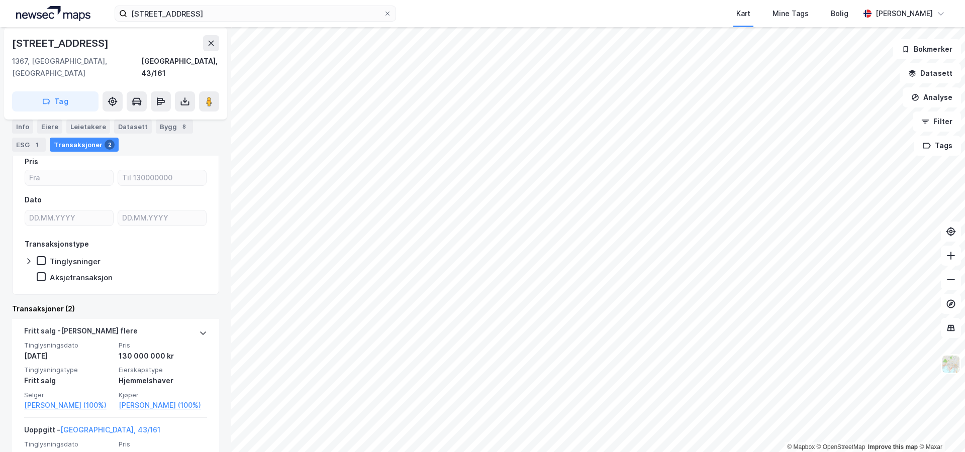
scroll to position [109, 0]
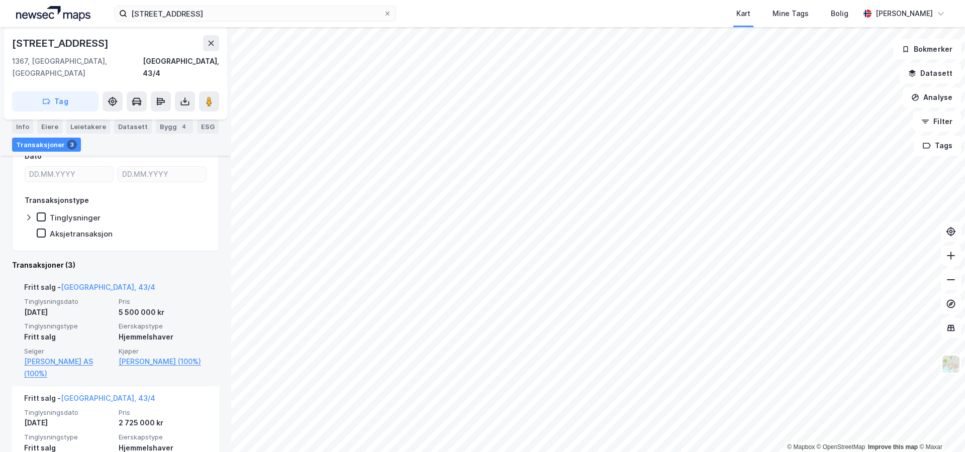
scroll to position [160, 0]
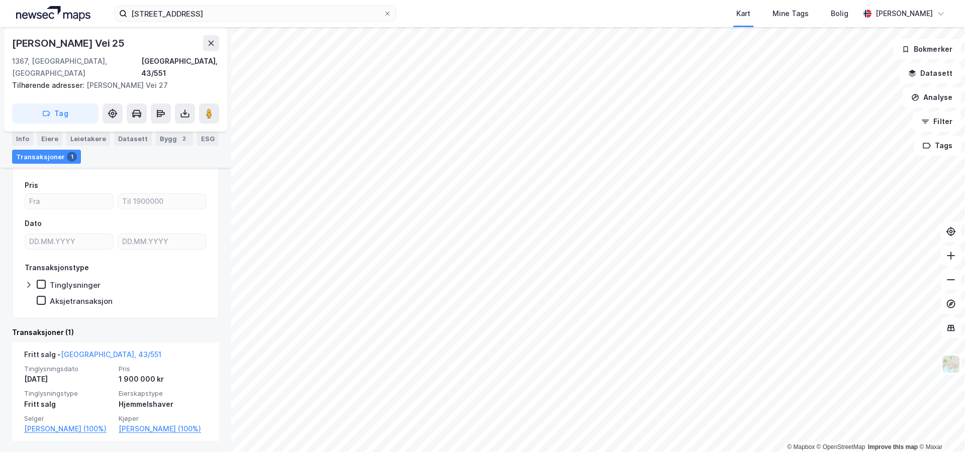
scroll to position [84, 0]
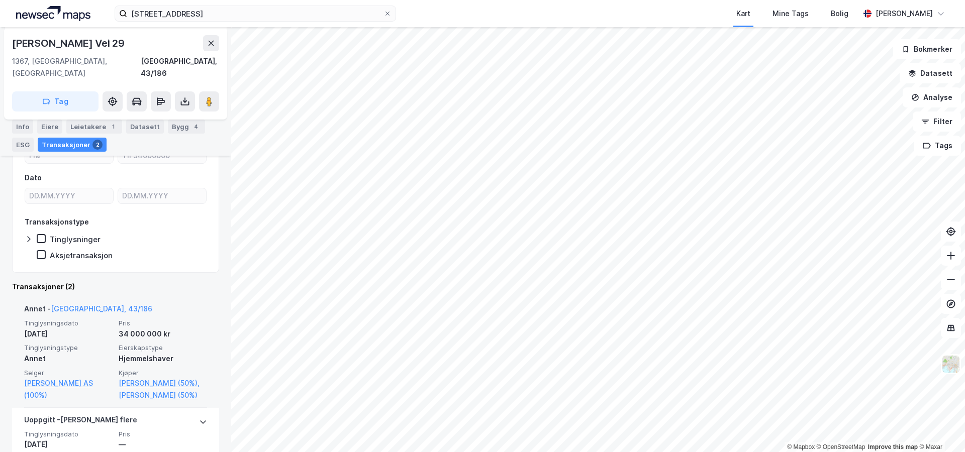
scroll to position [136, 0]
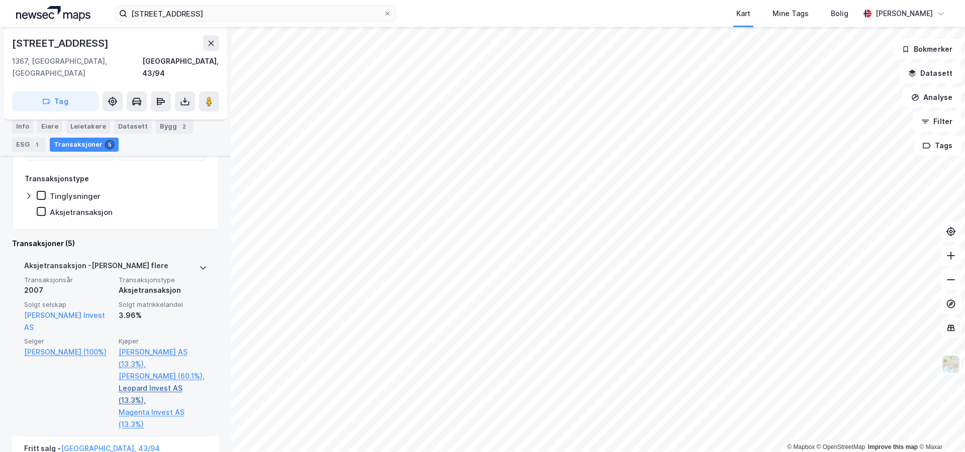
scroll to position [213, 0]
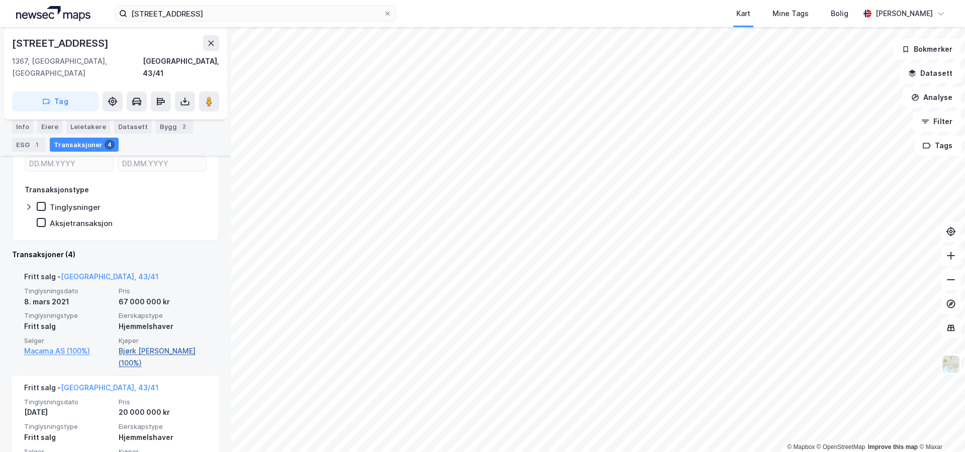
scroll to position [155, 0]
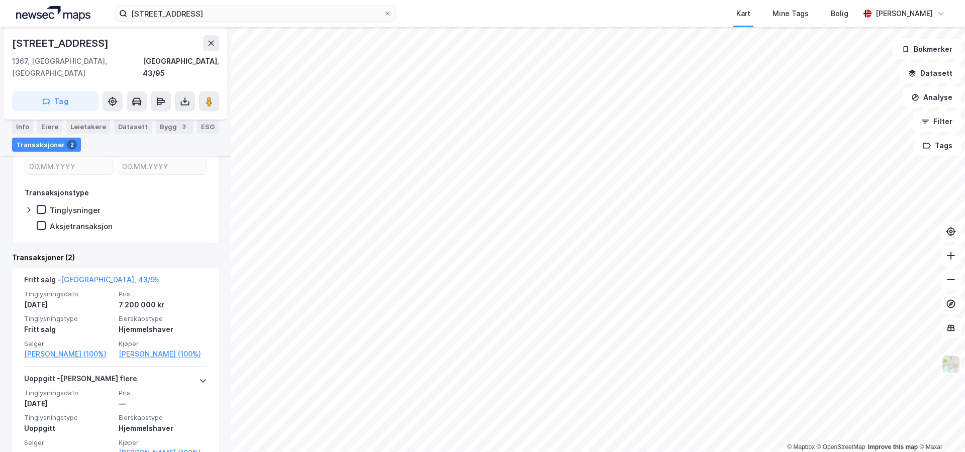
scroll to position [159, 0]
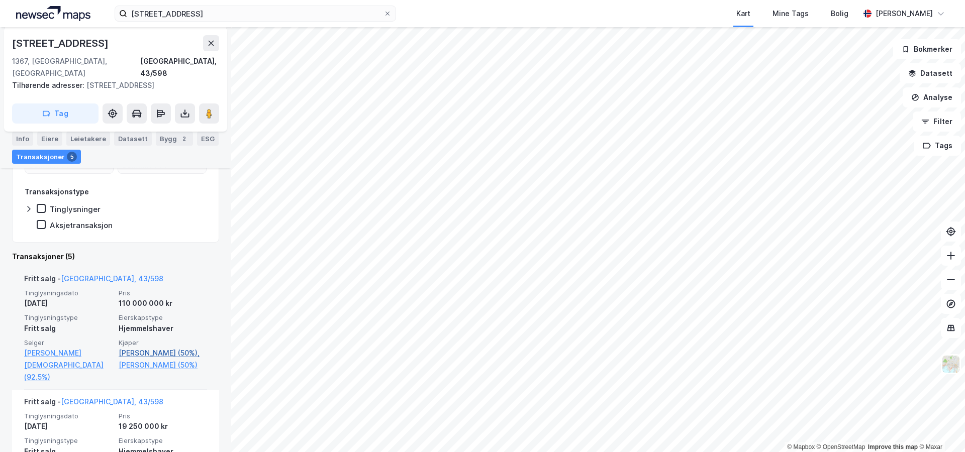
scroll to position [181, 0]
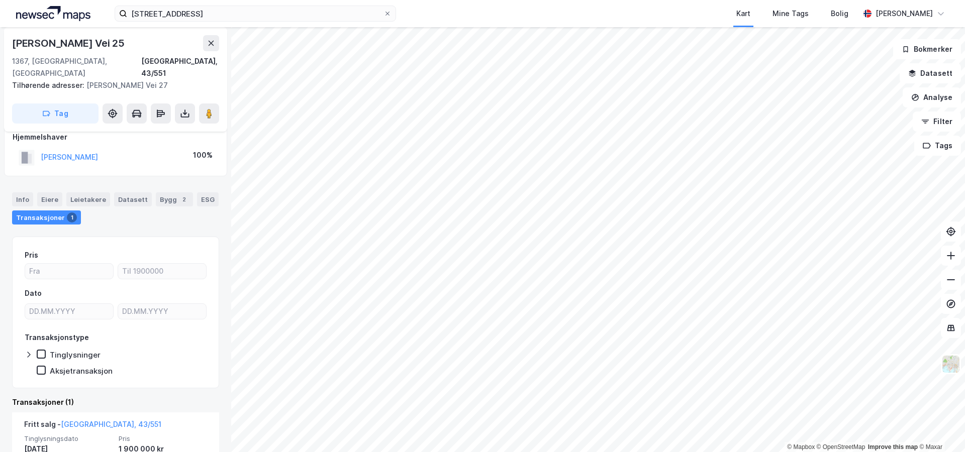
scroll to position [84, 0]
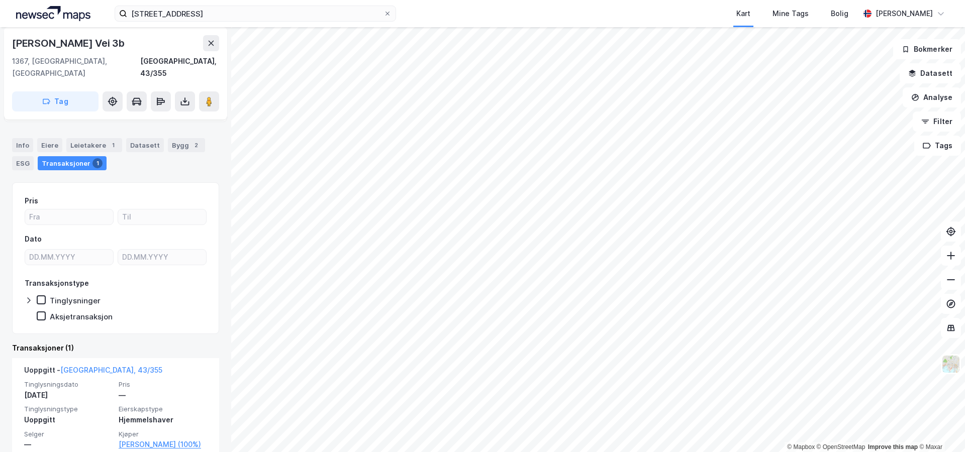
scroll to position [60, 0]
